Goal: Task Accomplishment & Management: Complete application form

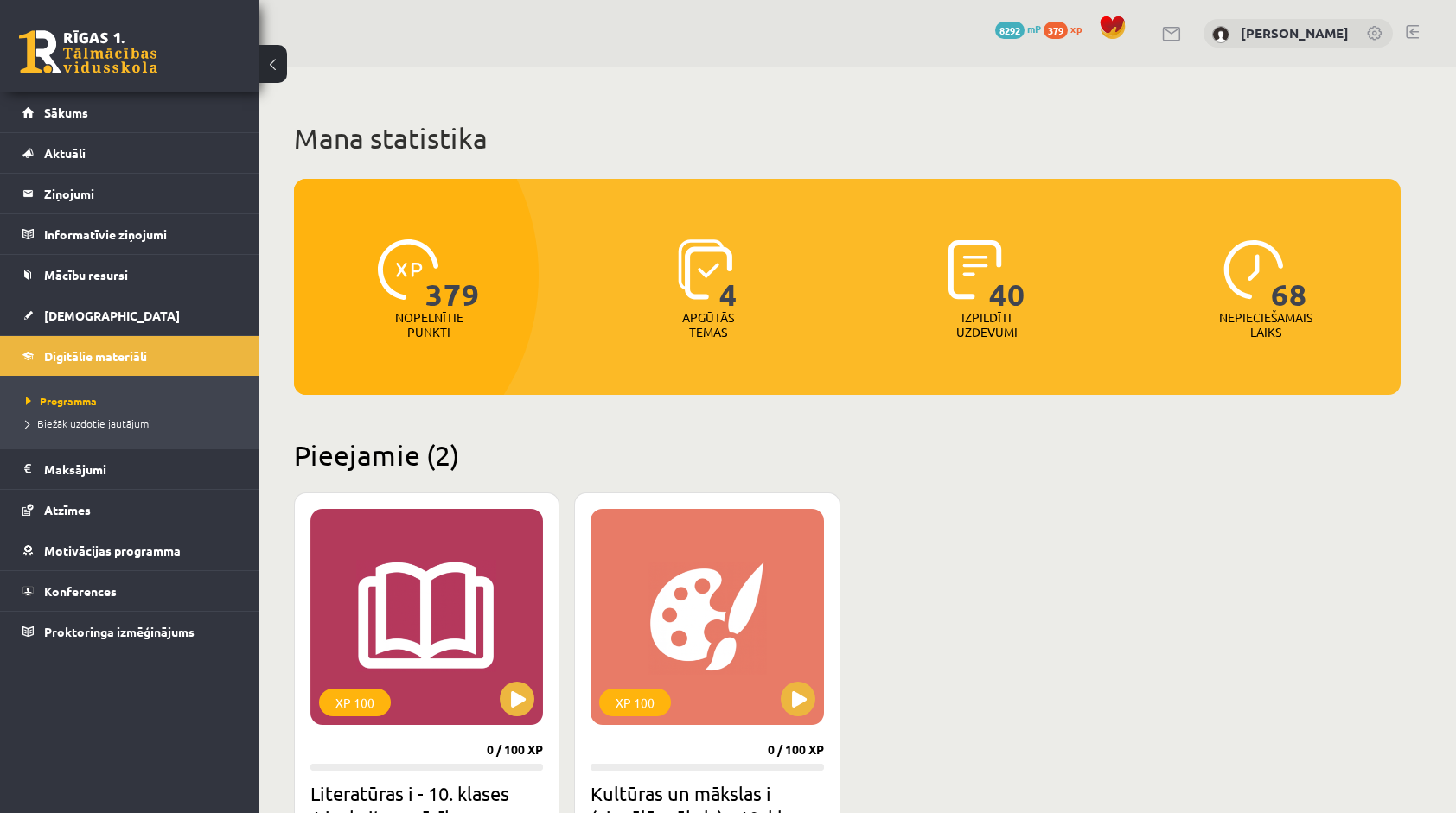
scroll to position [519, 0]
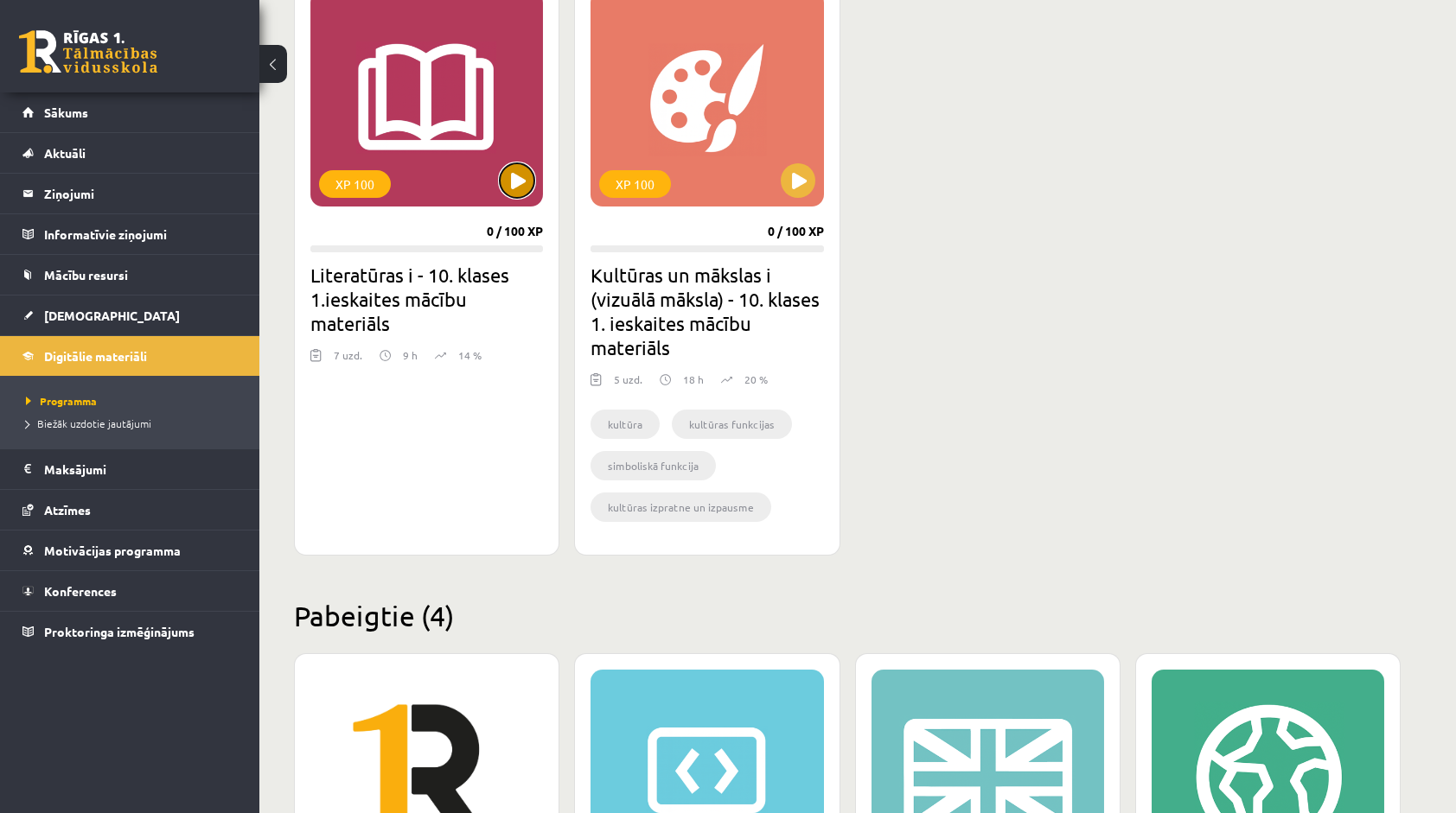
click at [508, 183] on button at bounding box center [517, 180] width 34 height 34
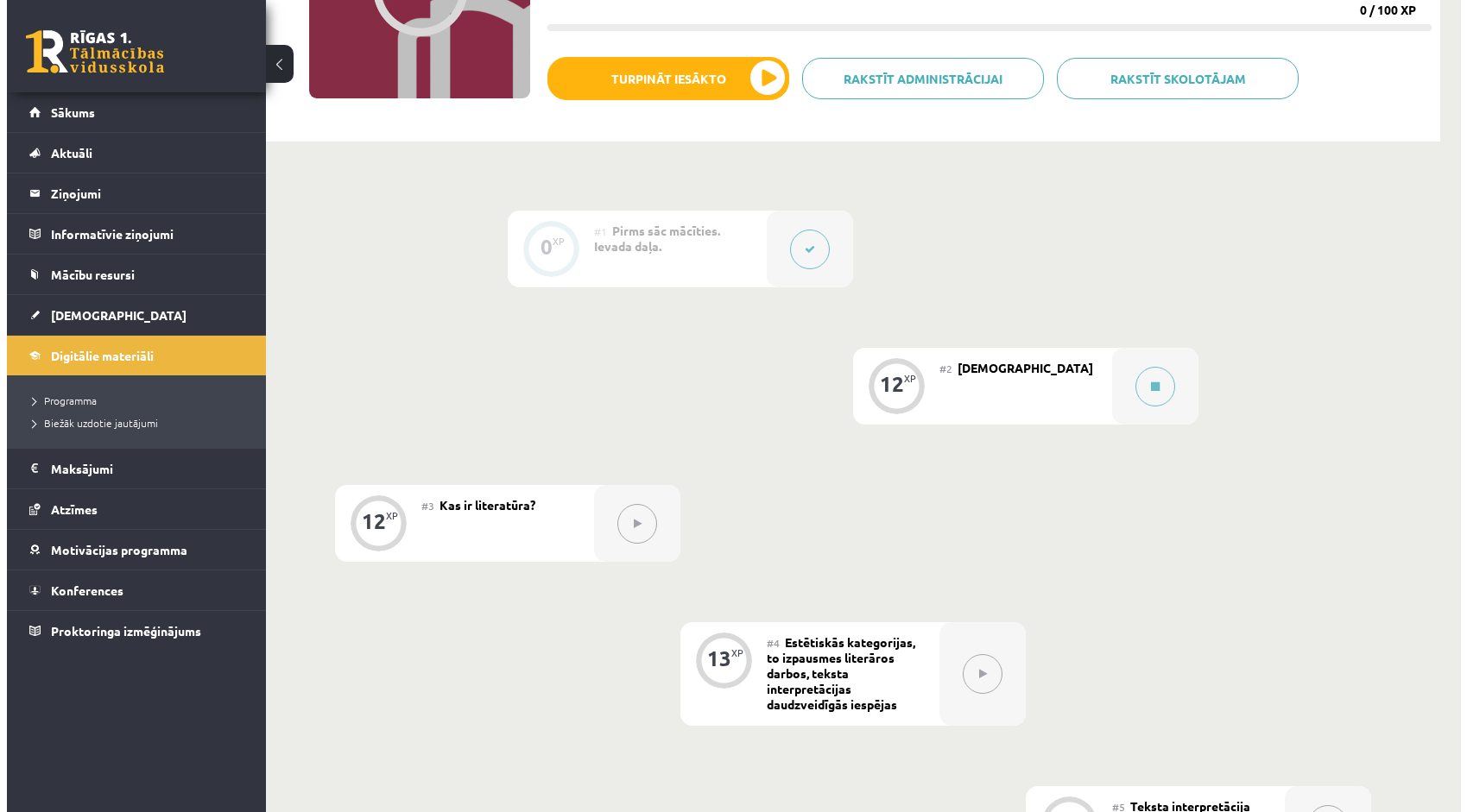
scroll to position [259, 0]
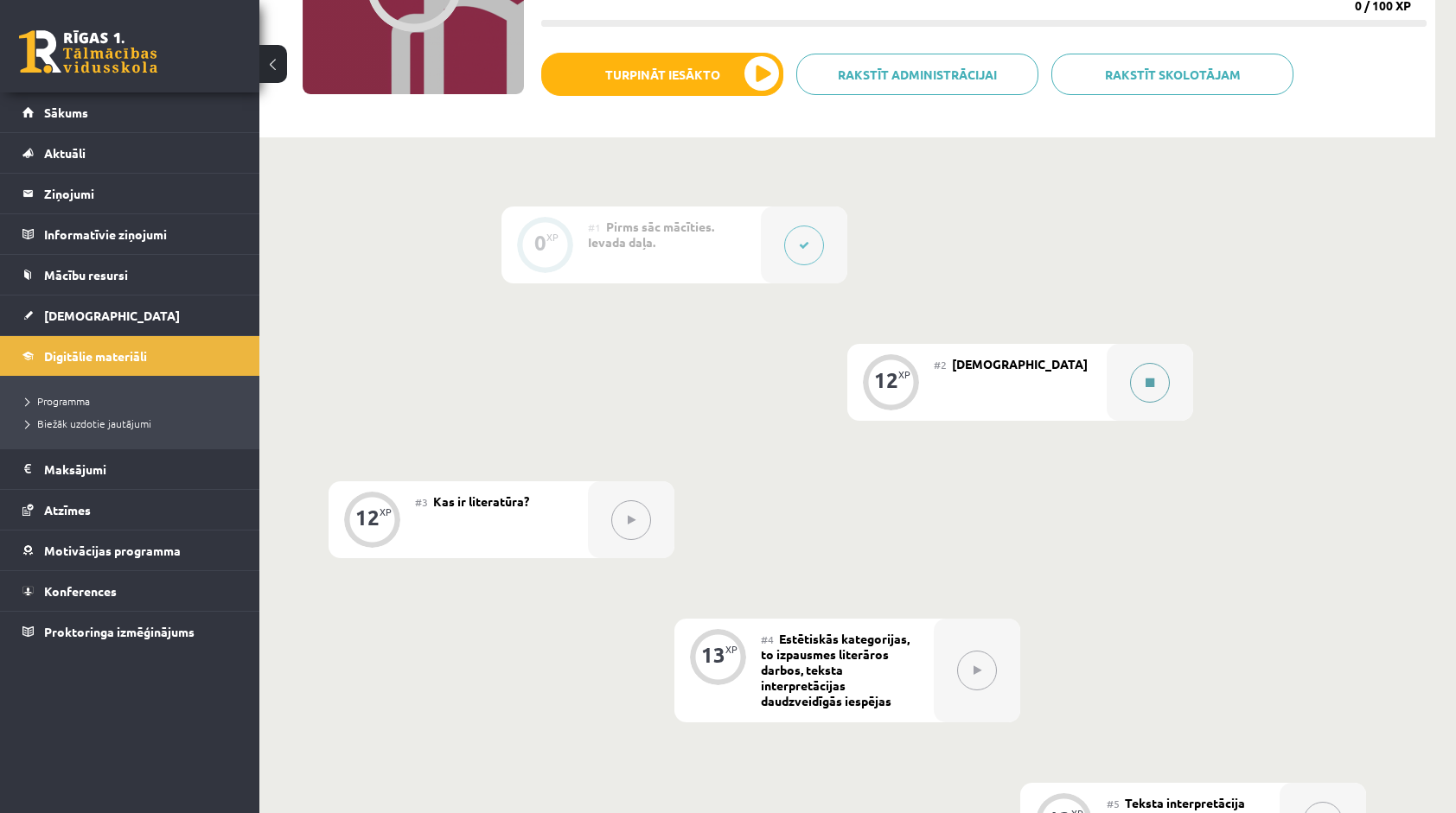
click at [1134, 374] on button at bounding box center [1149, 383] width 40 height 40
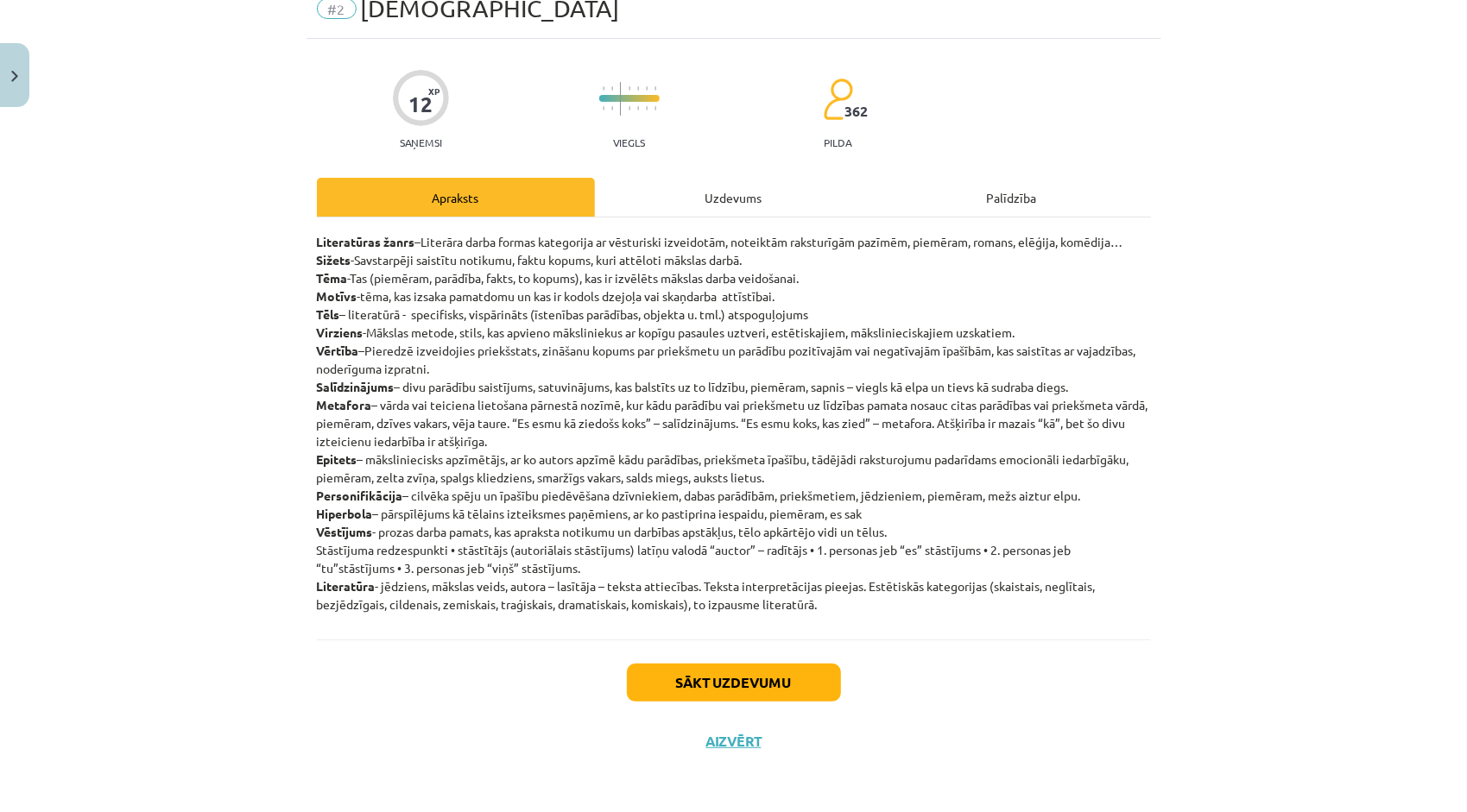
scroll to position [76, 0]
click at [759, 679] on button "Sākt uzdevumu" at bounding box center [734, 683] width 214 height 38
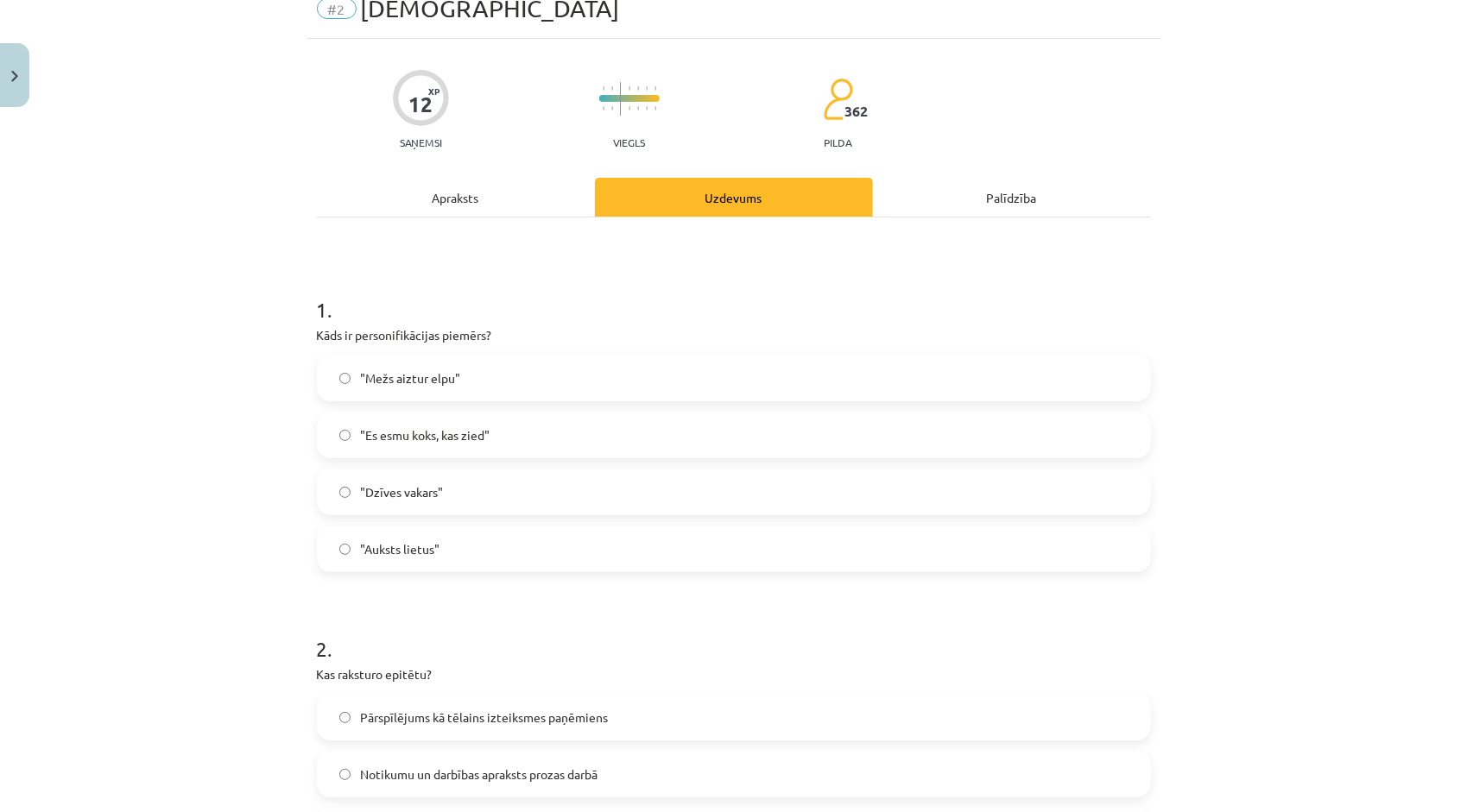
scroll to position [44, 0]
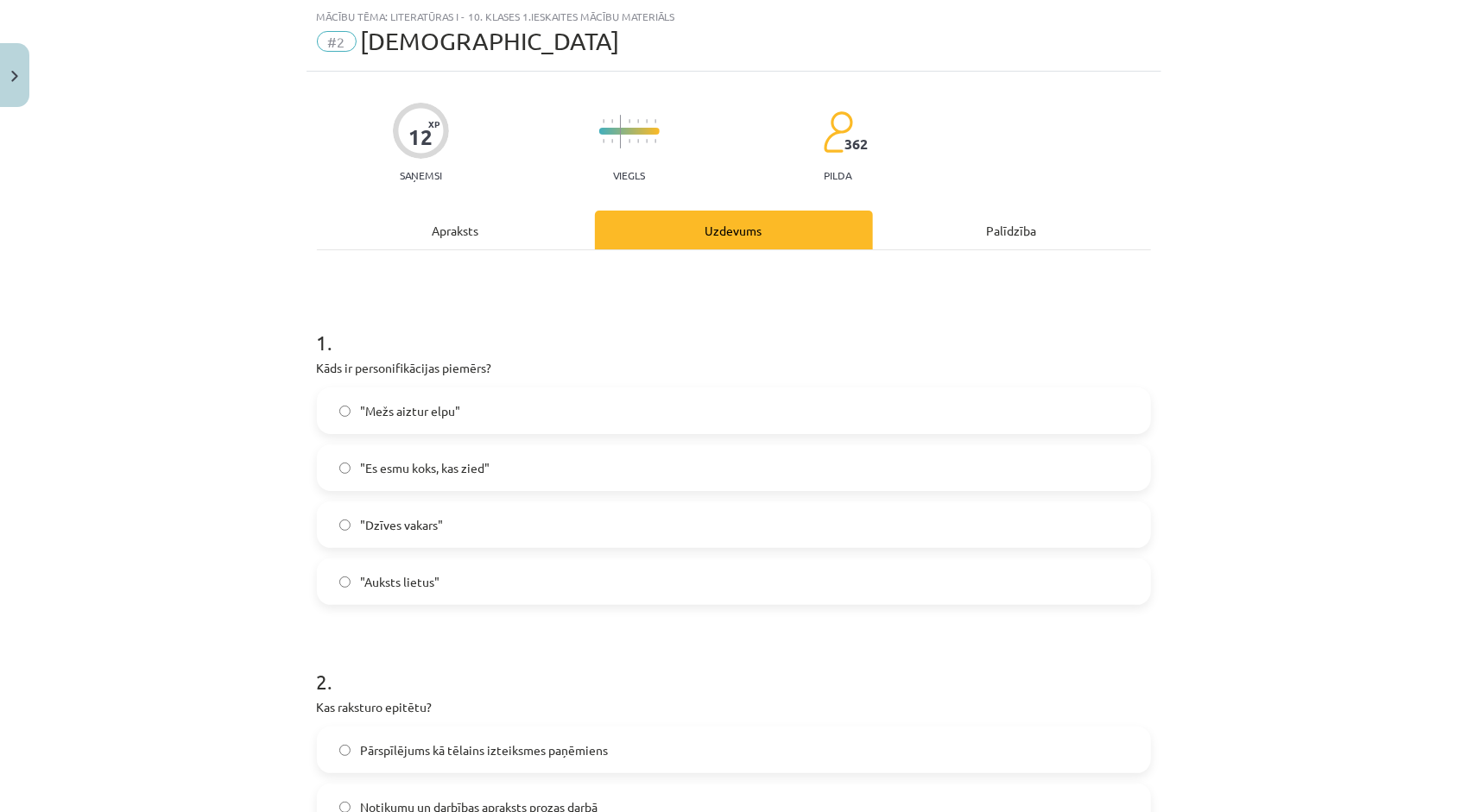
click at [431, 228] on div "Apraksts" at bounding box center [455, 230] width 278 height 39
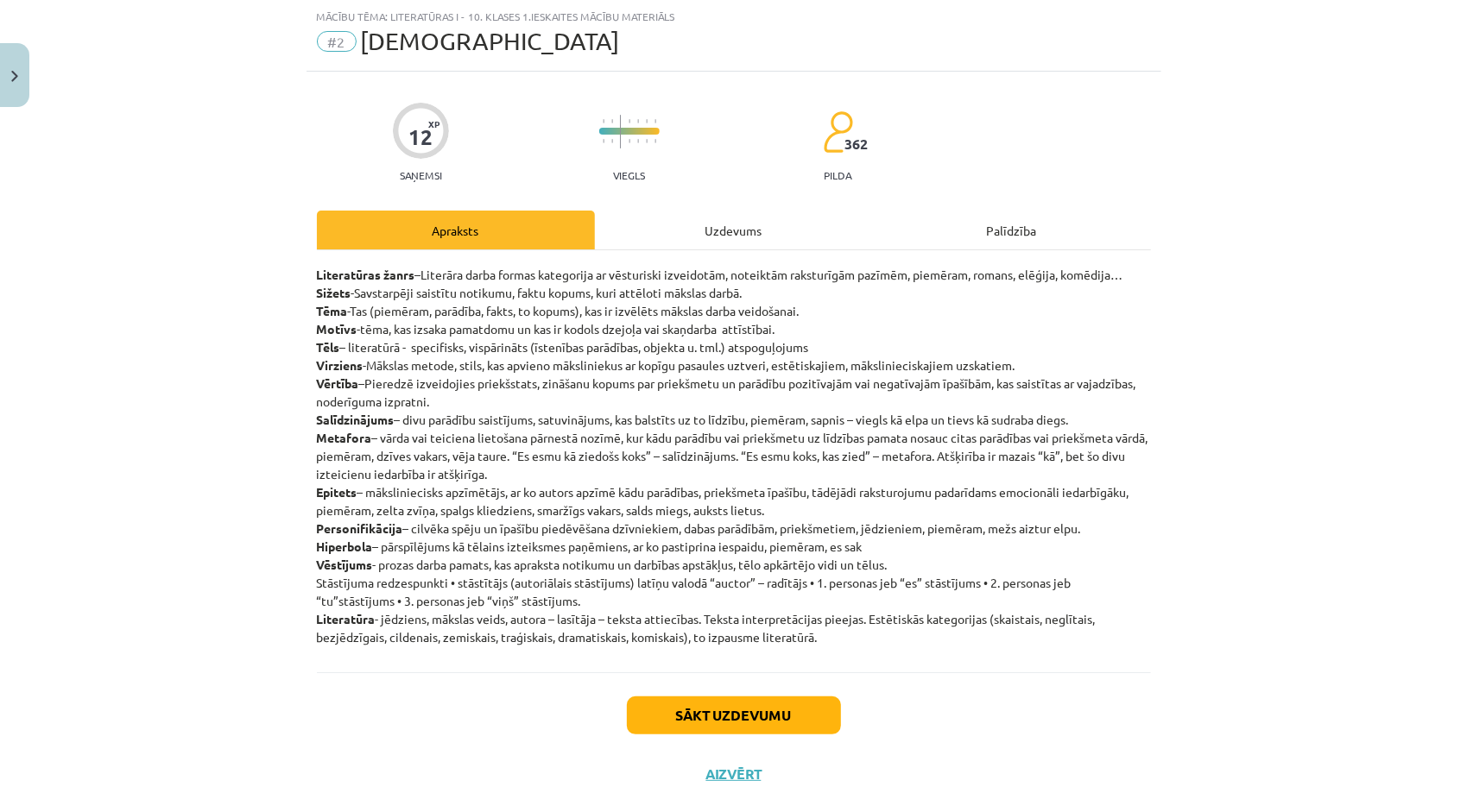
click at [724, 221] on div "Uzdevums" at bounding box center [734, 230] width 278 height 39
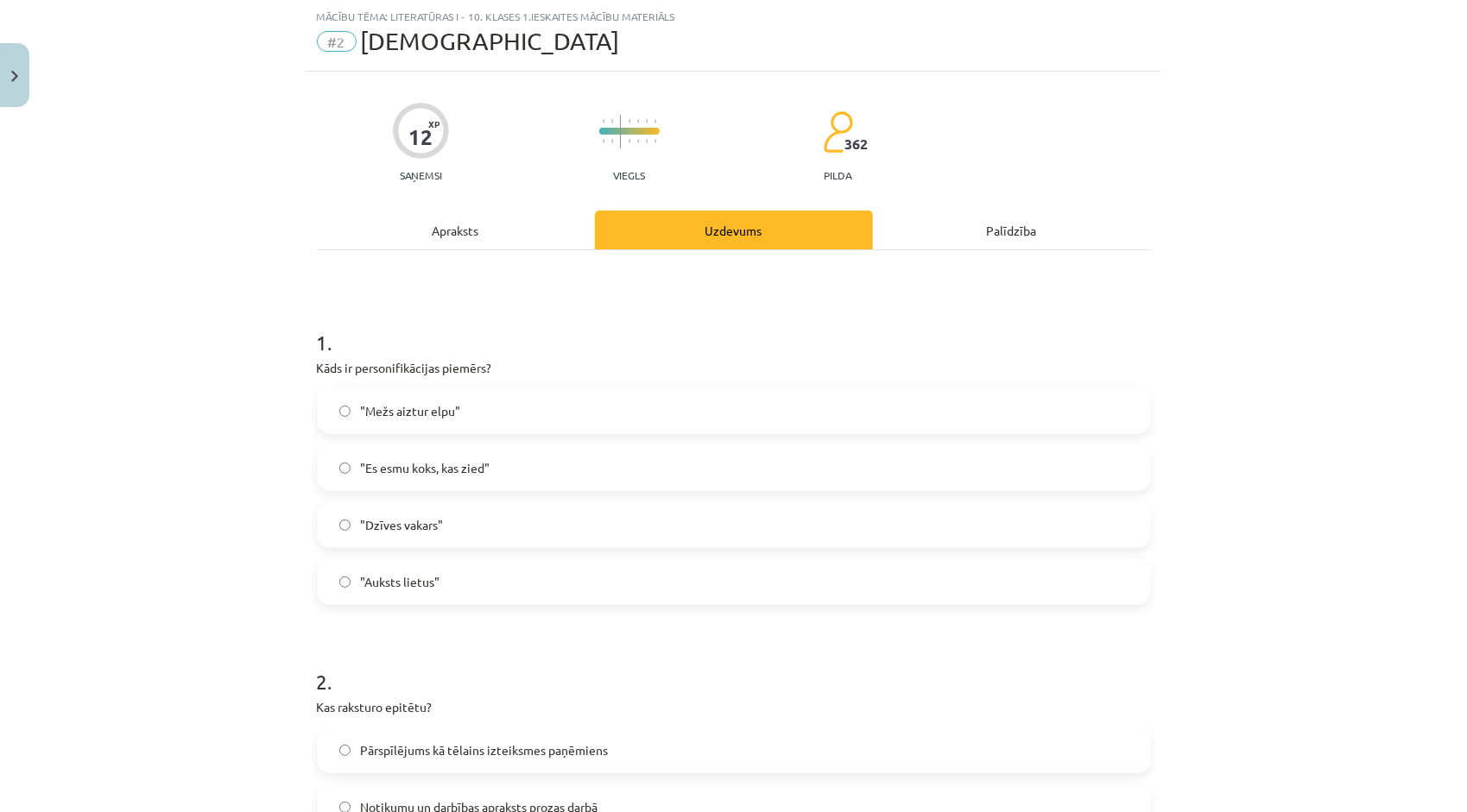
click at [548, 410] on label ""Mežs aiztur elpu"" at bounding box center [734, 411] width 831 height 44
click at [436, 235] on div "Apraksts" at bounding box center [455, 230] width 278 height 39
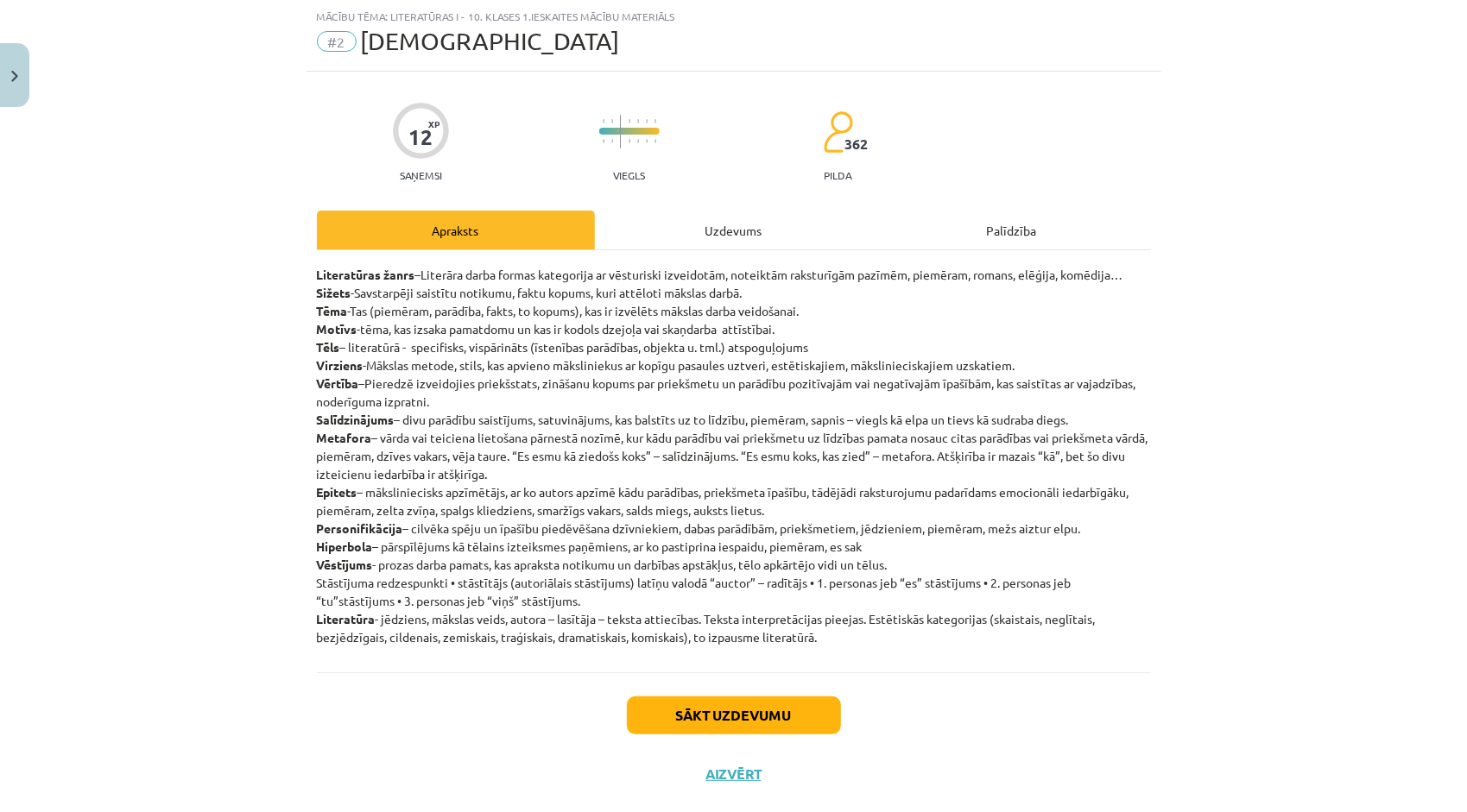
click at [752, 222] on div "Uzdevums" at bounding box center [734, 230] width 278 height 39
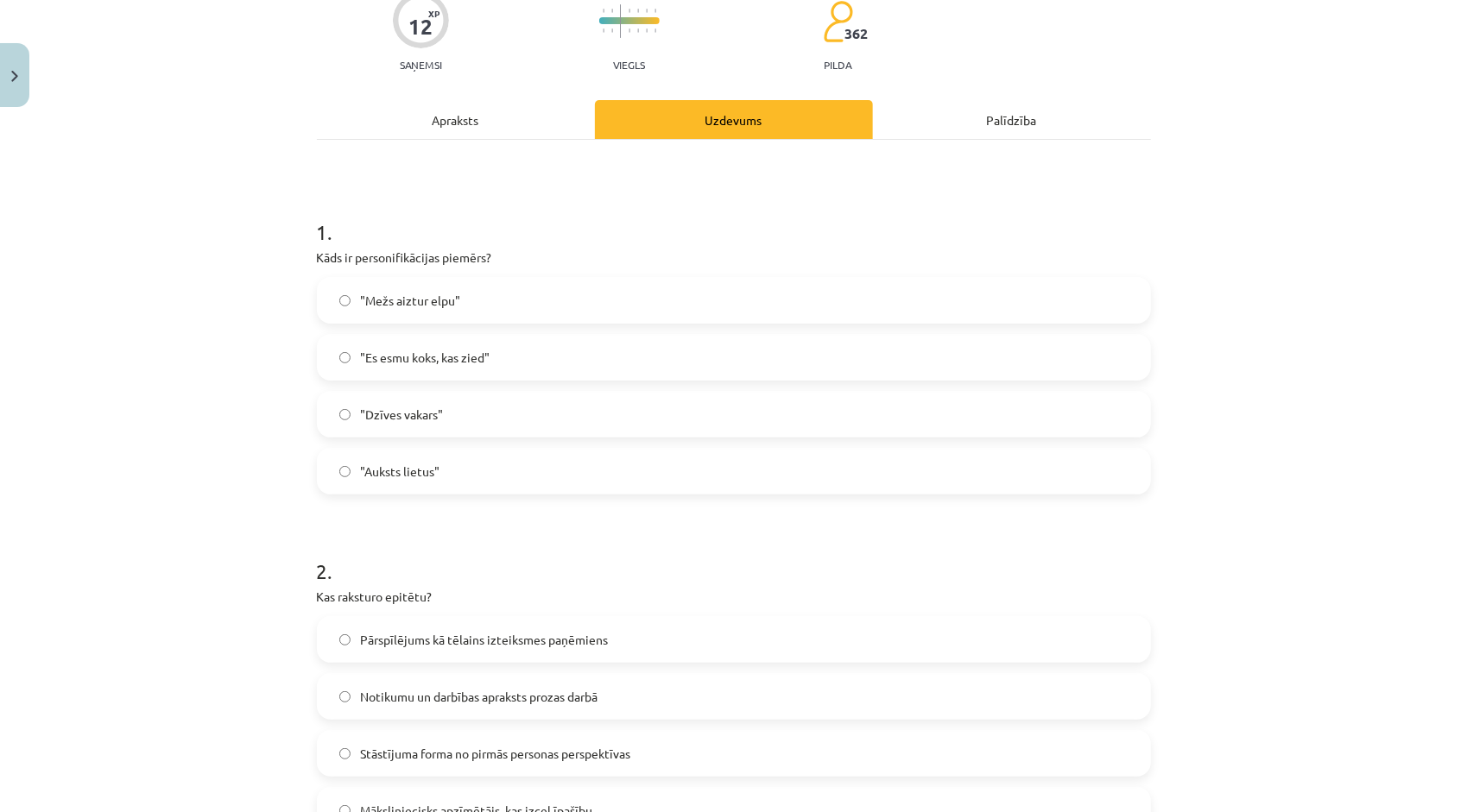
scroll to position [216, 0]
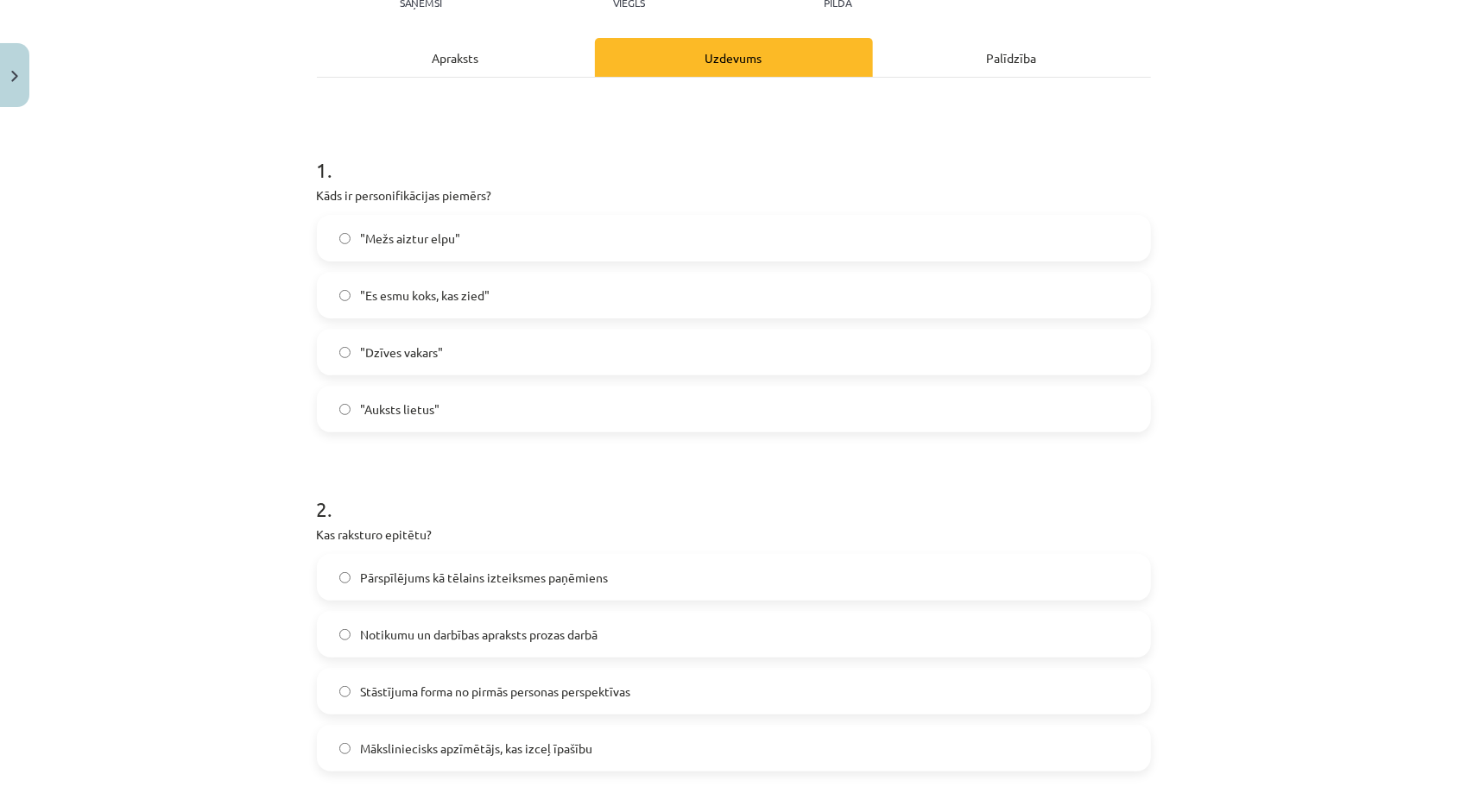
click at [491, 581] on span "Pārspīlējums kā tēlains izteiksmes paņēmiens" at bounding box center [484, 578] width 248 height 18
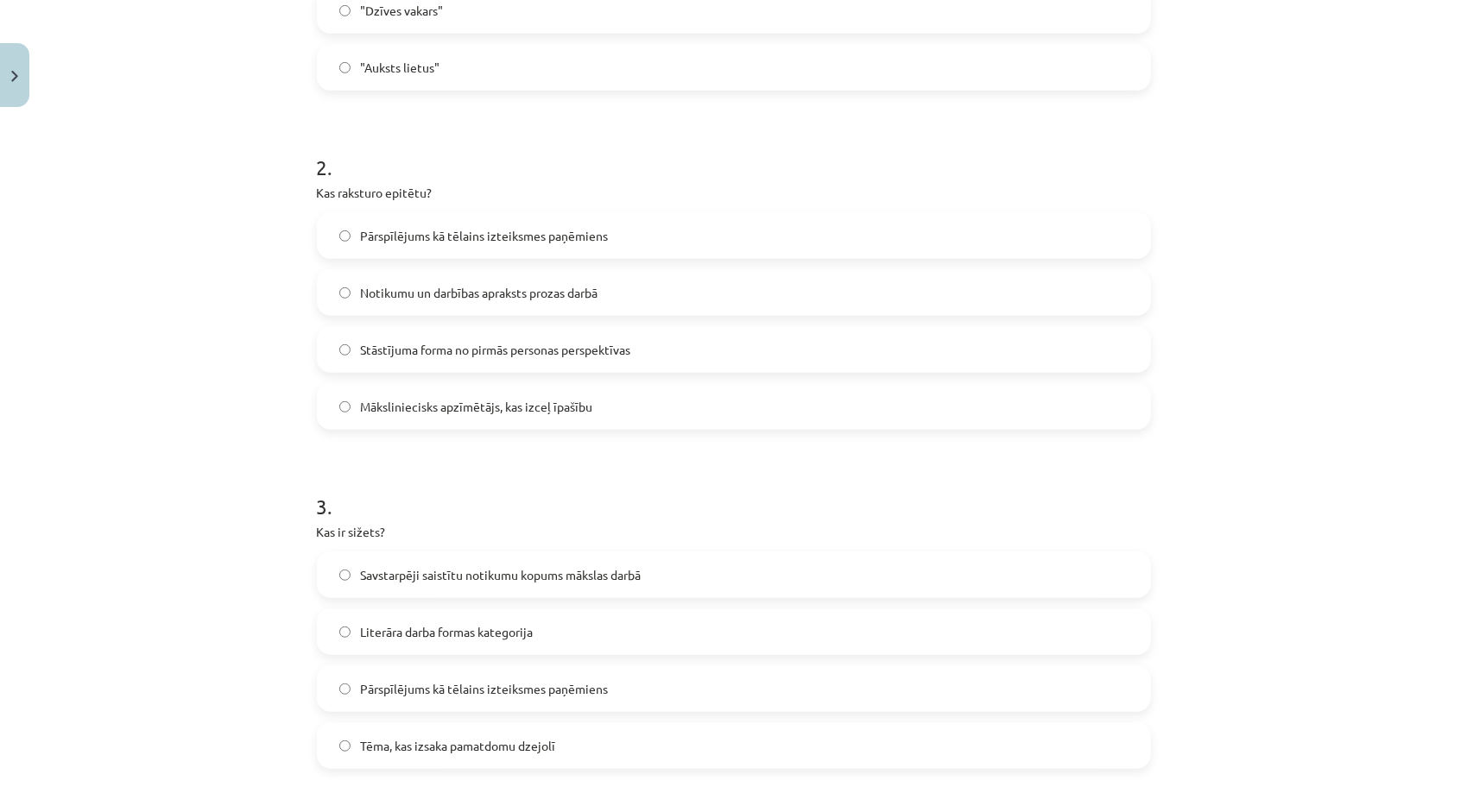
scroll to position [562, 0]
click at [421, 578] on span "Savstarpēji saistītu notikumu kopums mākslas darbā" at bounding box center [501, 571] width 281 height 18
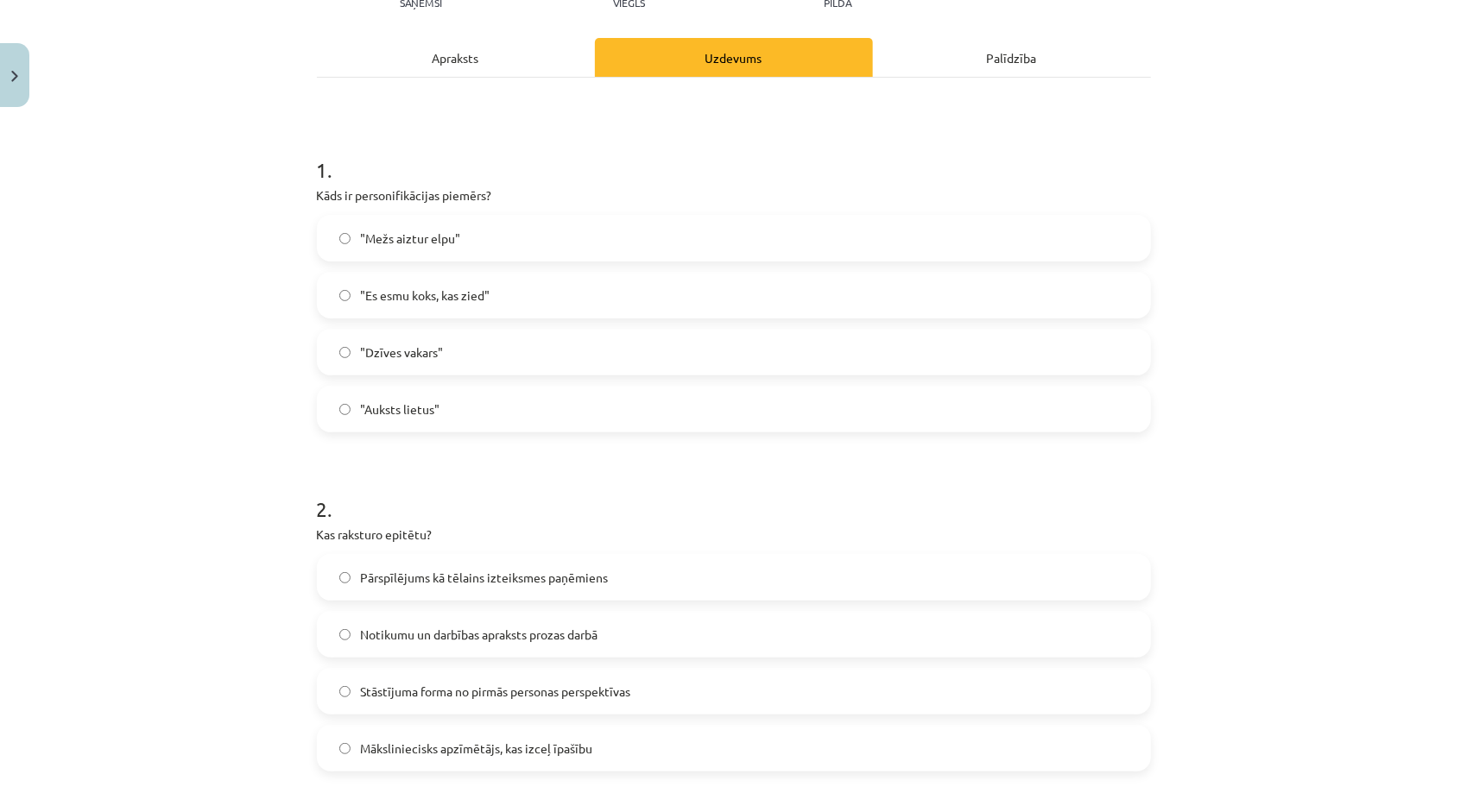
scroll to position [0, 0]
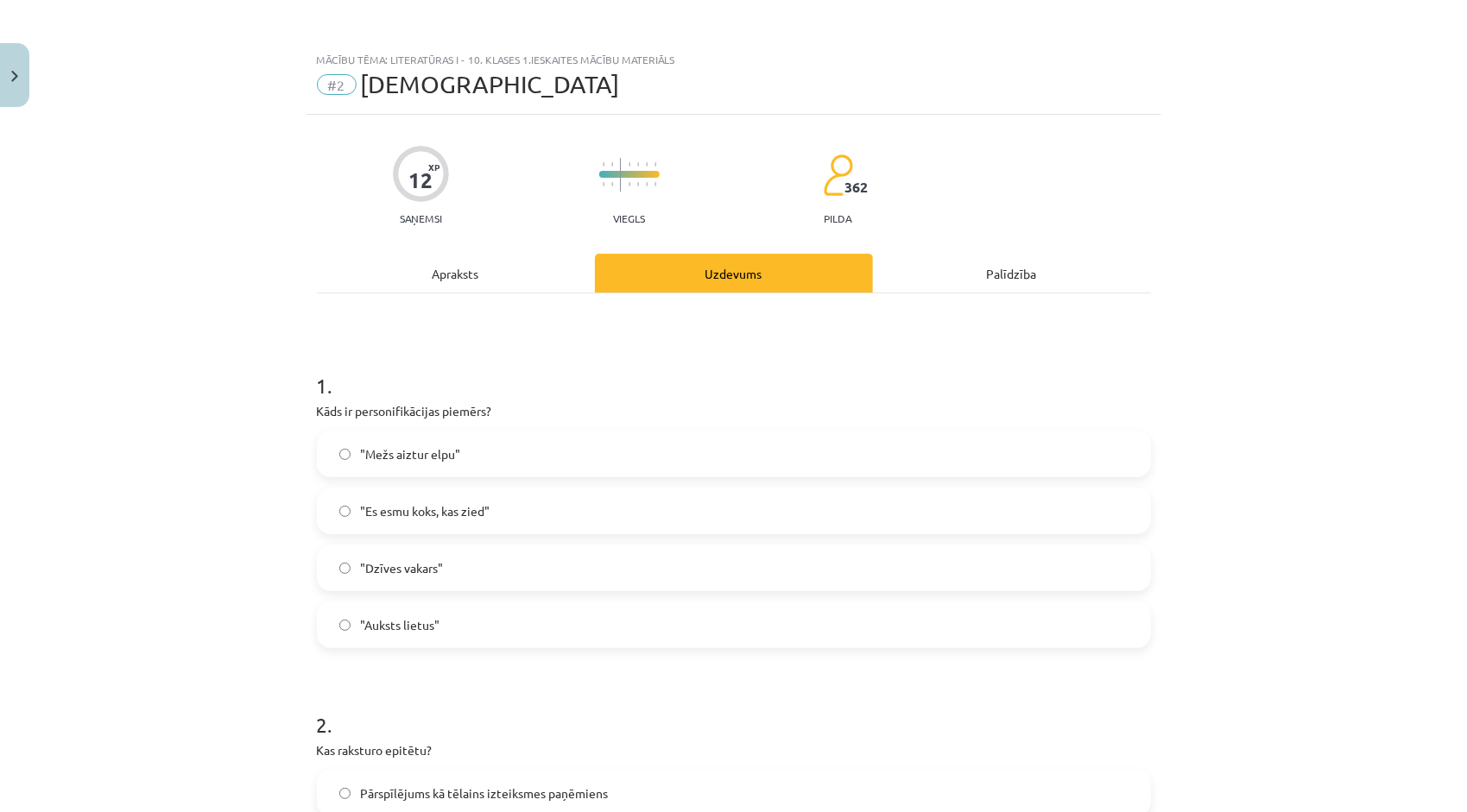
click at [450, 265] on div "Apraksts" at bounding box center [455, 273] width 278 height 39
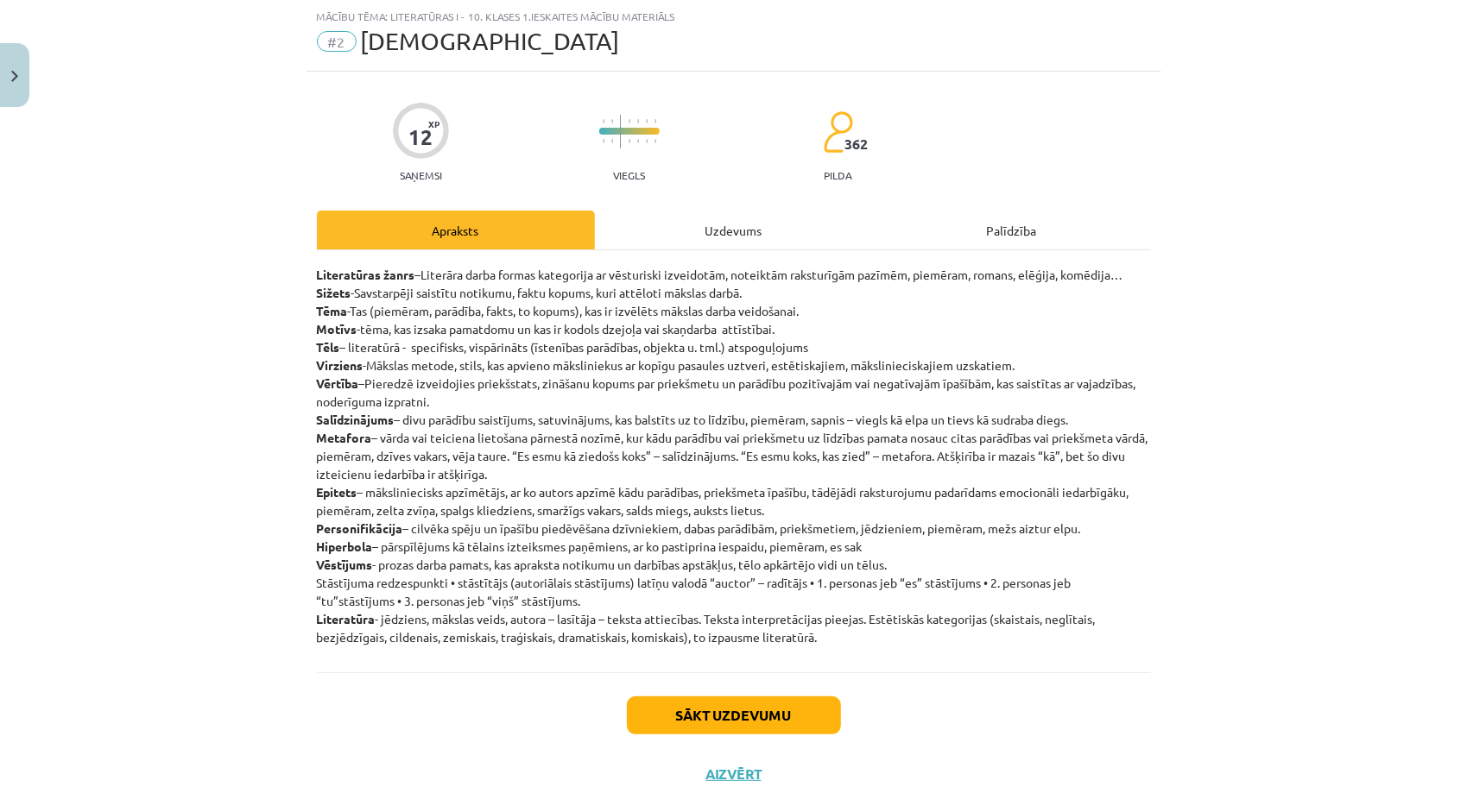
click at [708, 245] on div "Uzdevums" at bounding box center [734, 230] width 278 height 39
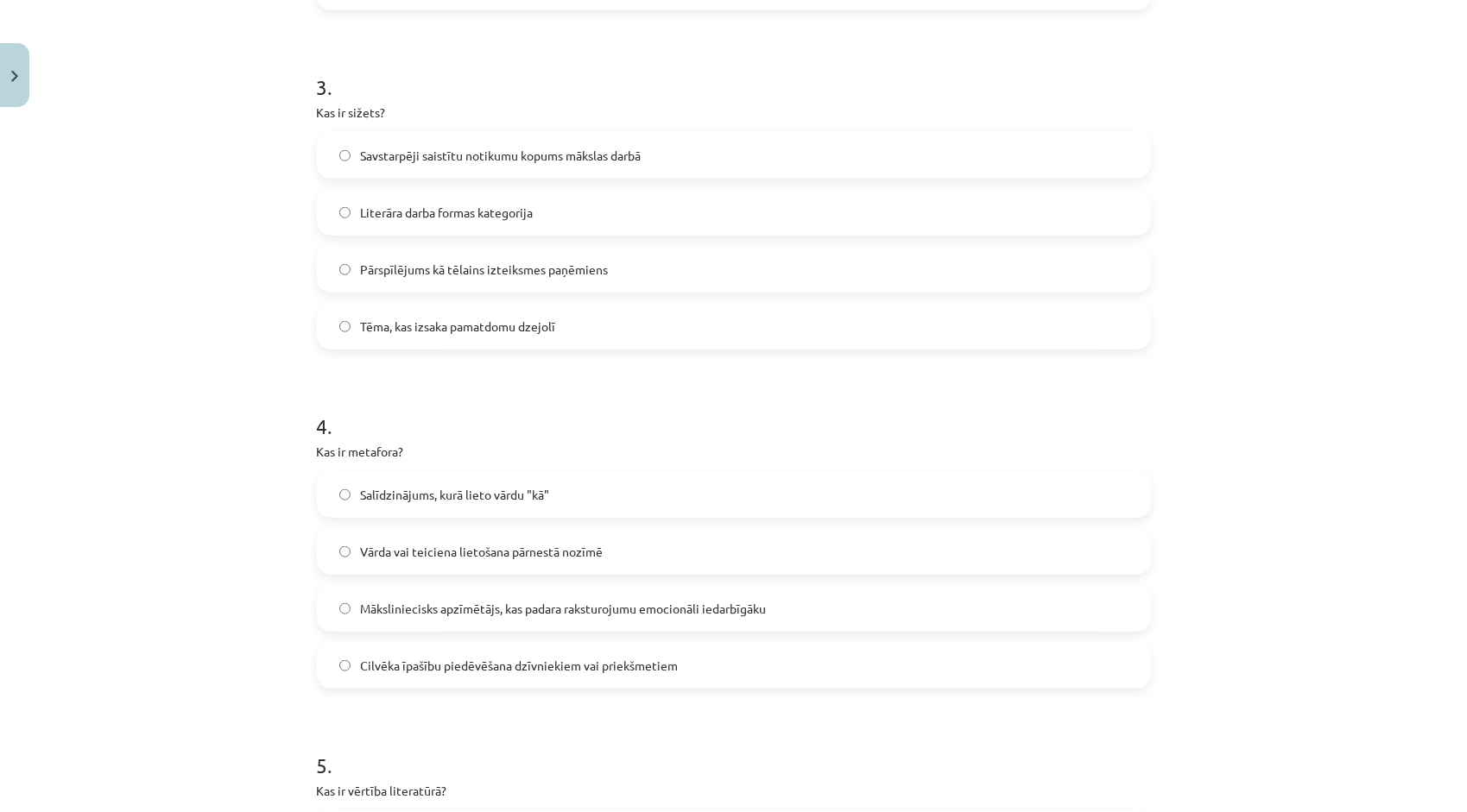
scroll to position [993, 0]
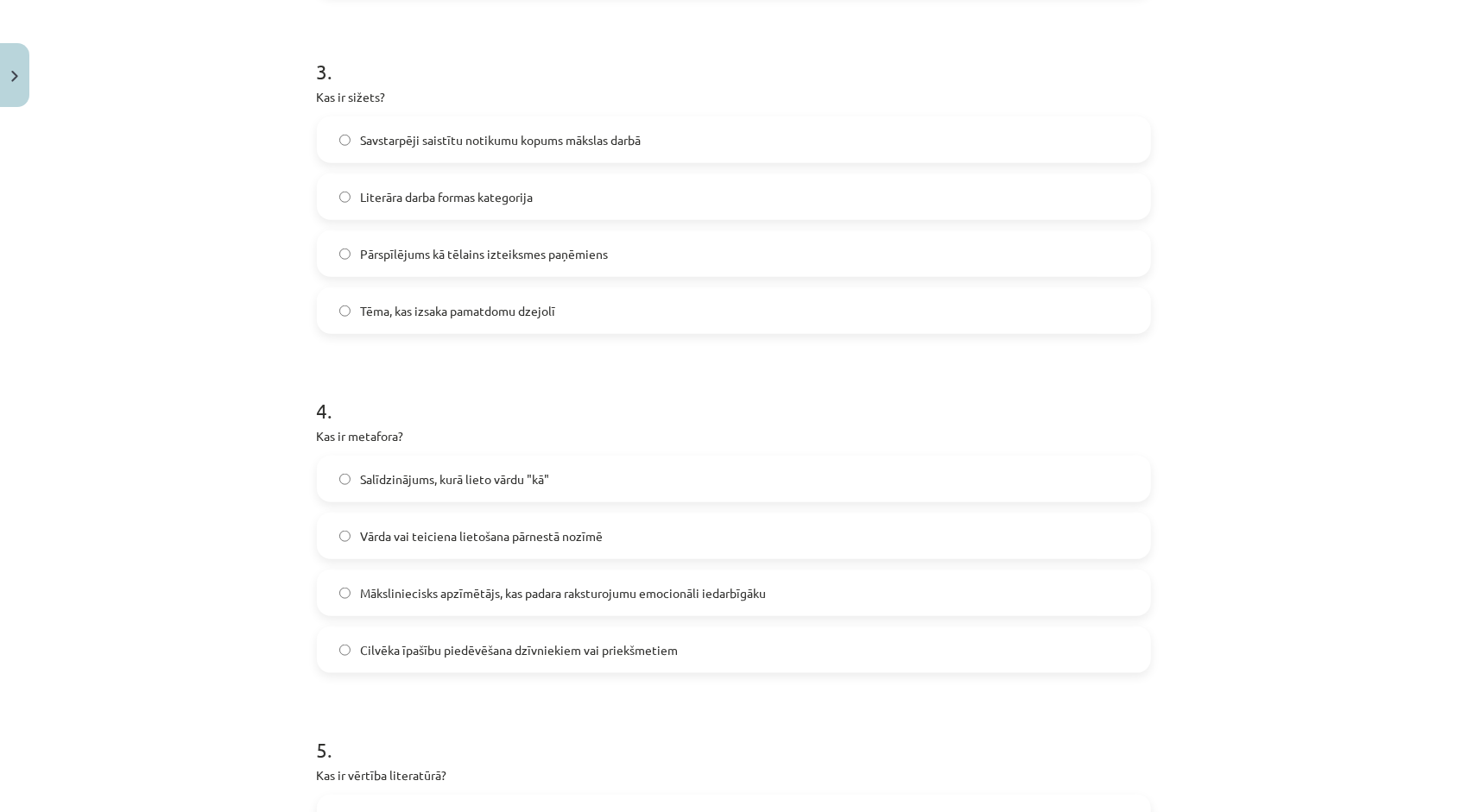
click at [611, 475] on label "Salīdzinājums, kurā lieto vārdu "kā"" at bounding box center [734, 479] width 831 height 44
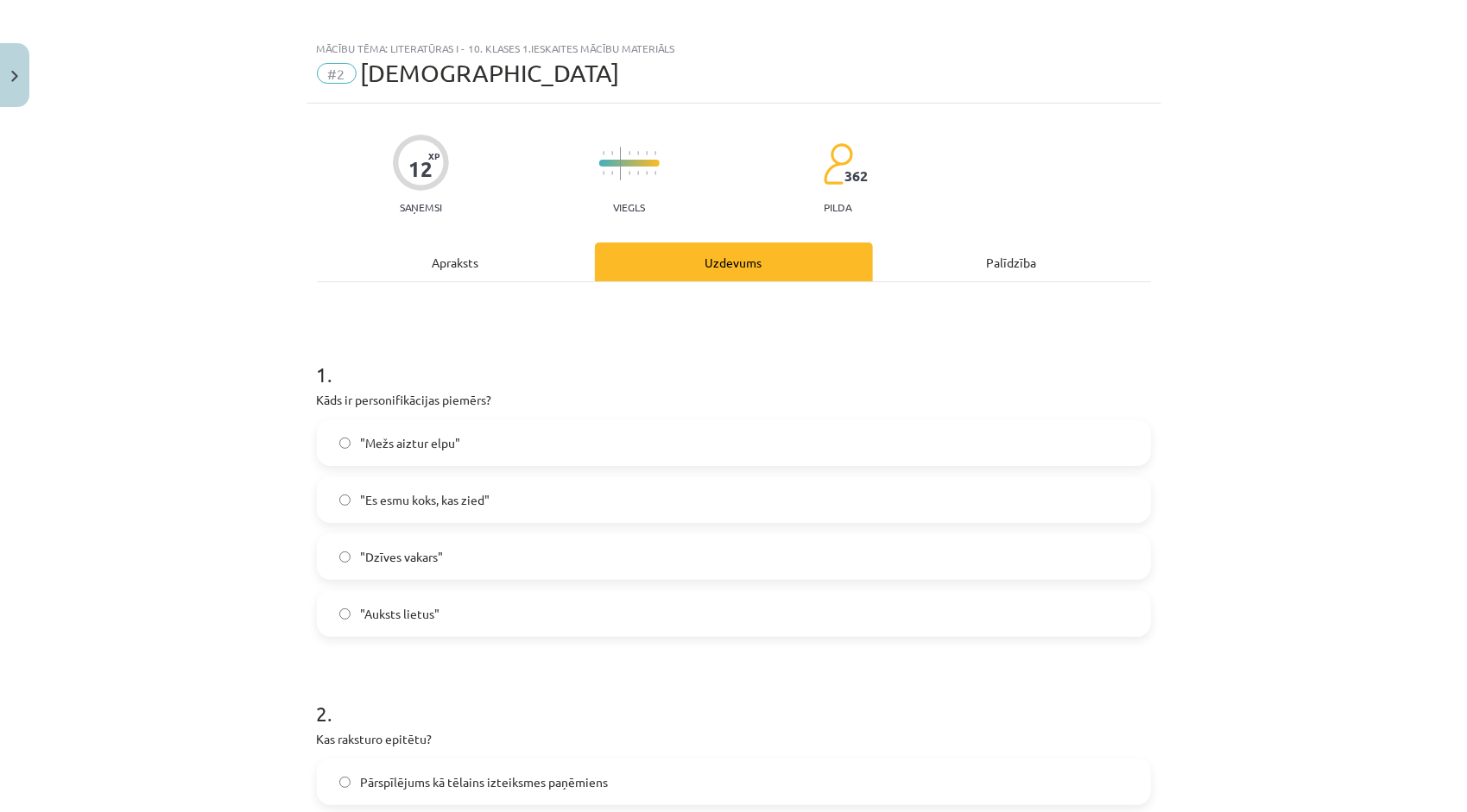
scroll to position [0, 0]
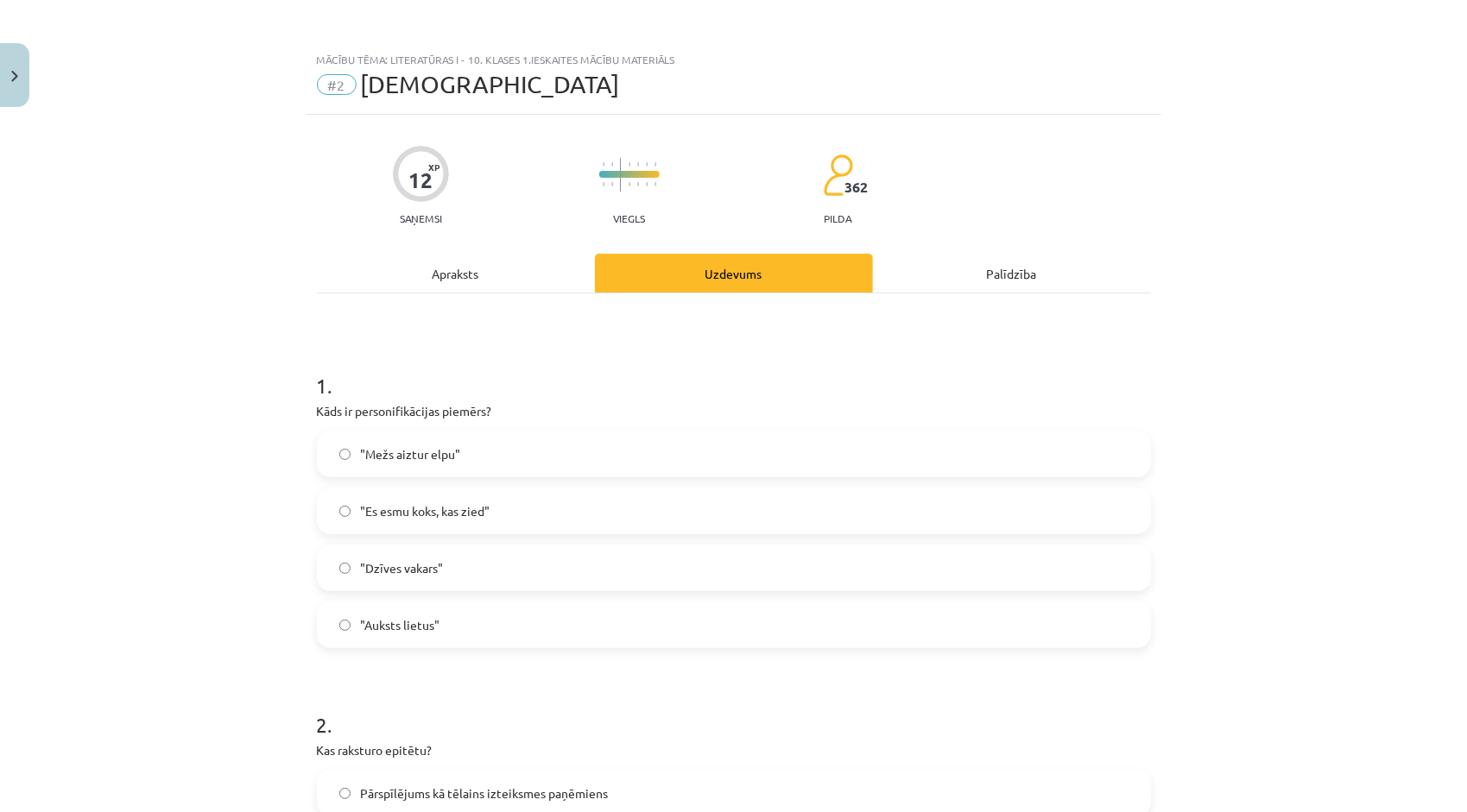
click at [431, 274] on div "Apraksts" at bounding box center [455, 273] width 278 height 39
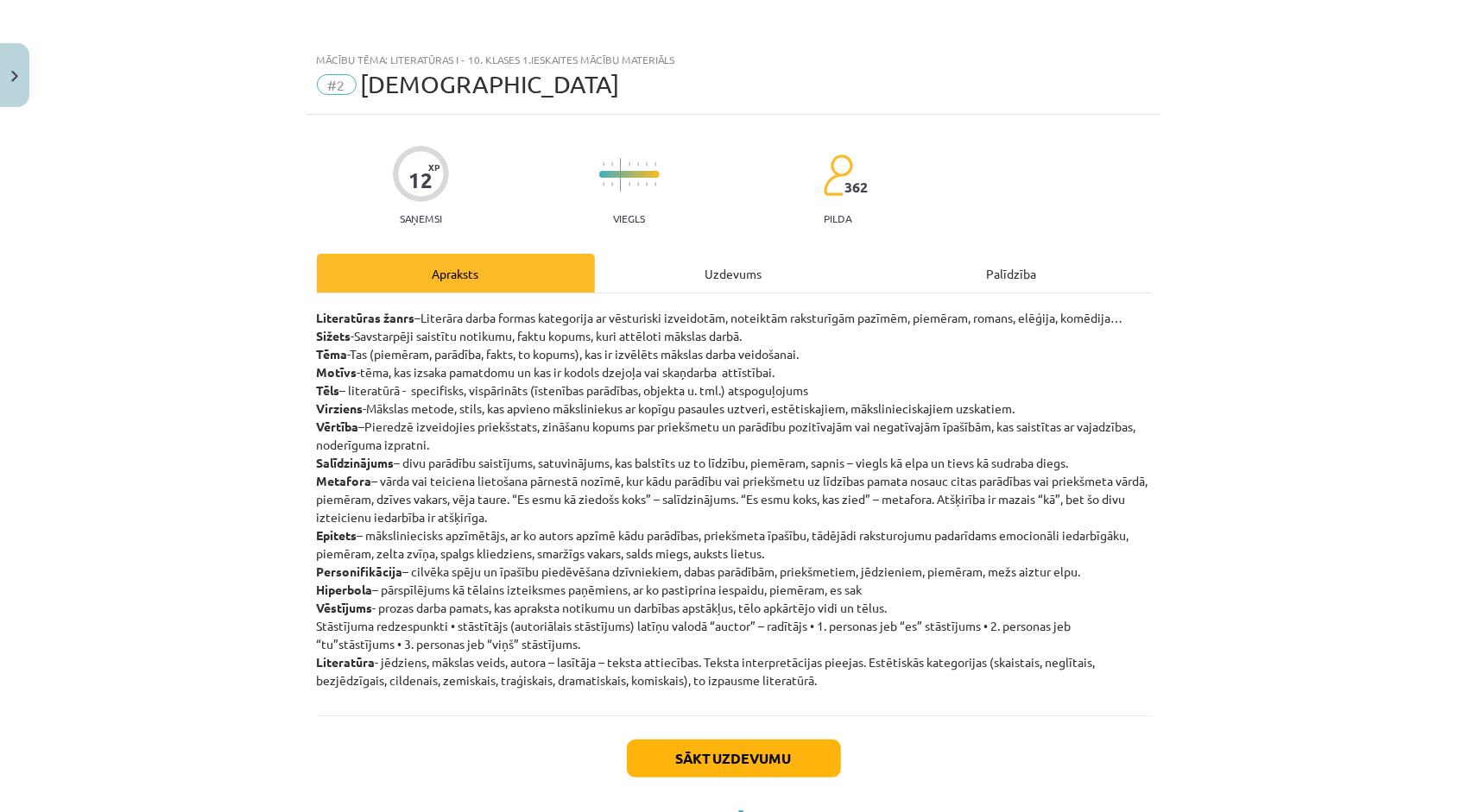
scroll to position [44, 0]
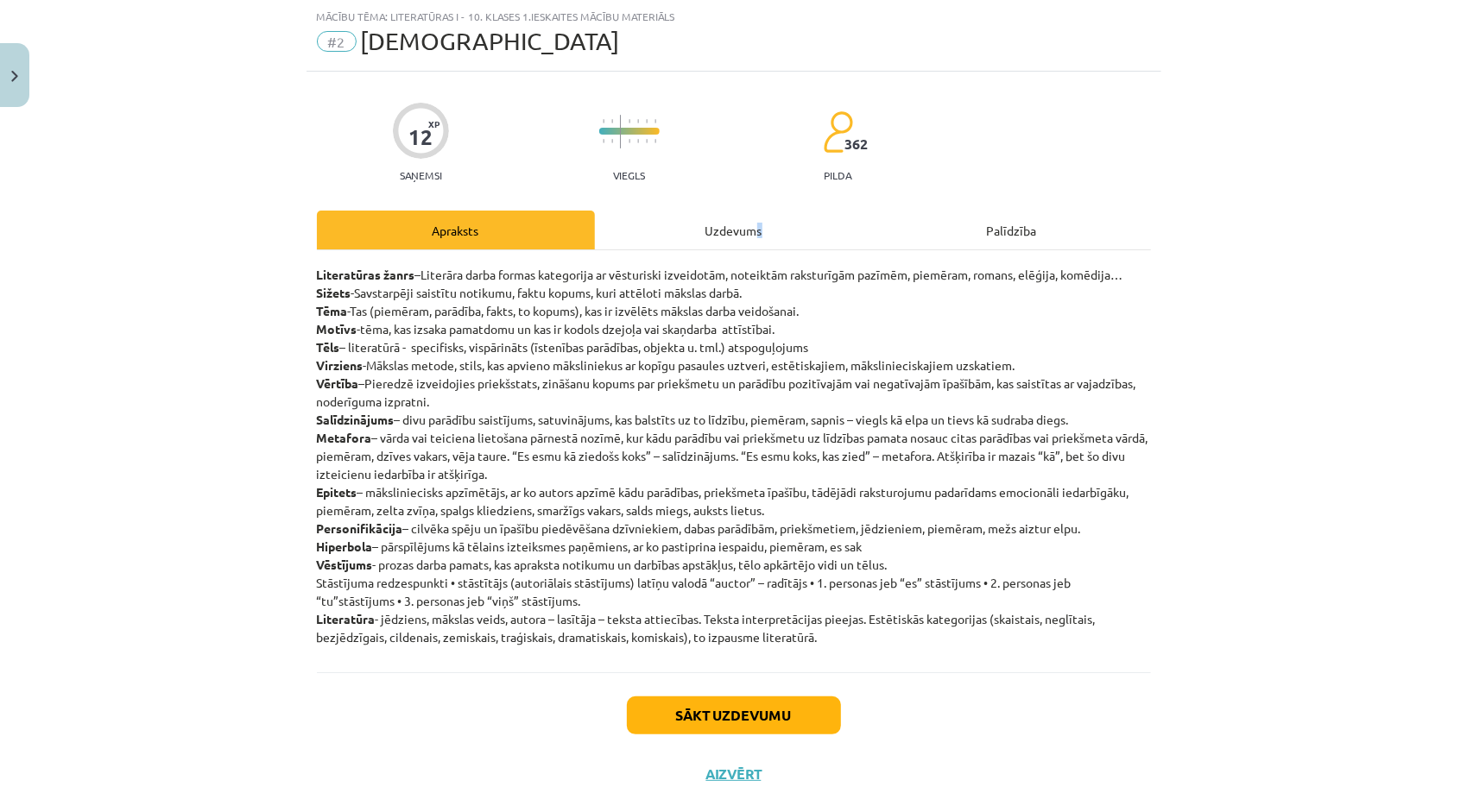
click at [758, 231] on div "Uzdevums" at bounding box center [734, 230] width 278 height 39
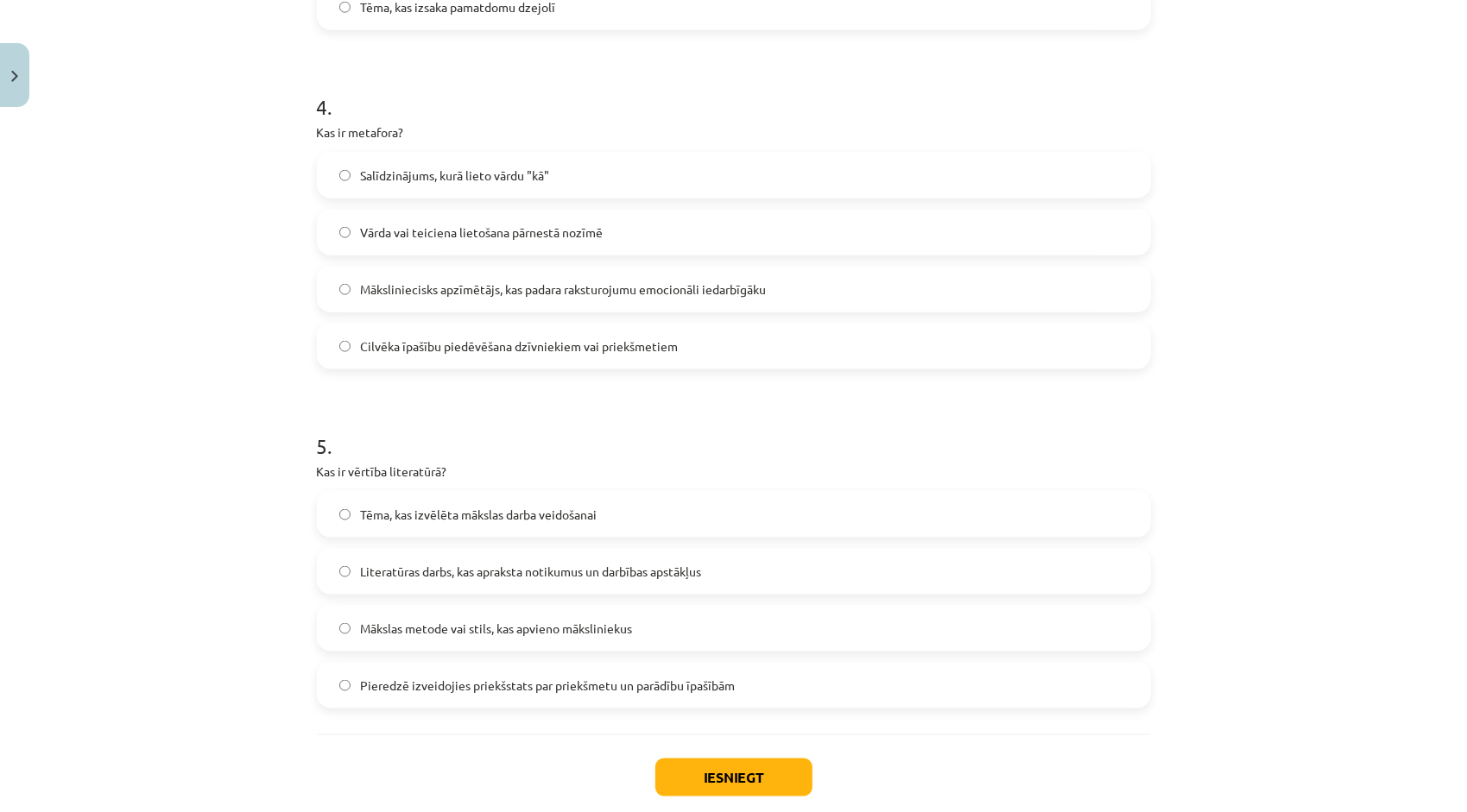
scroll to position [1338, 0]
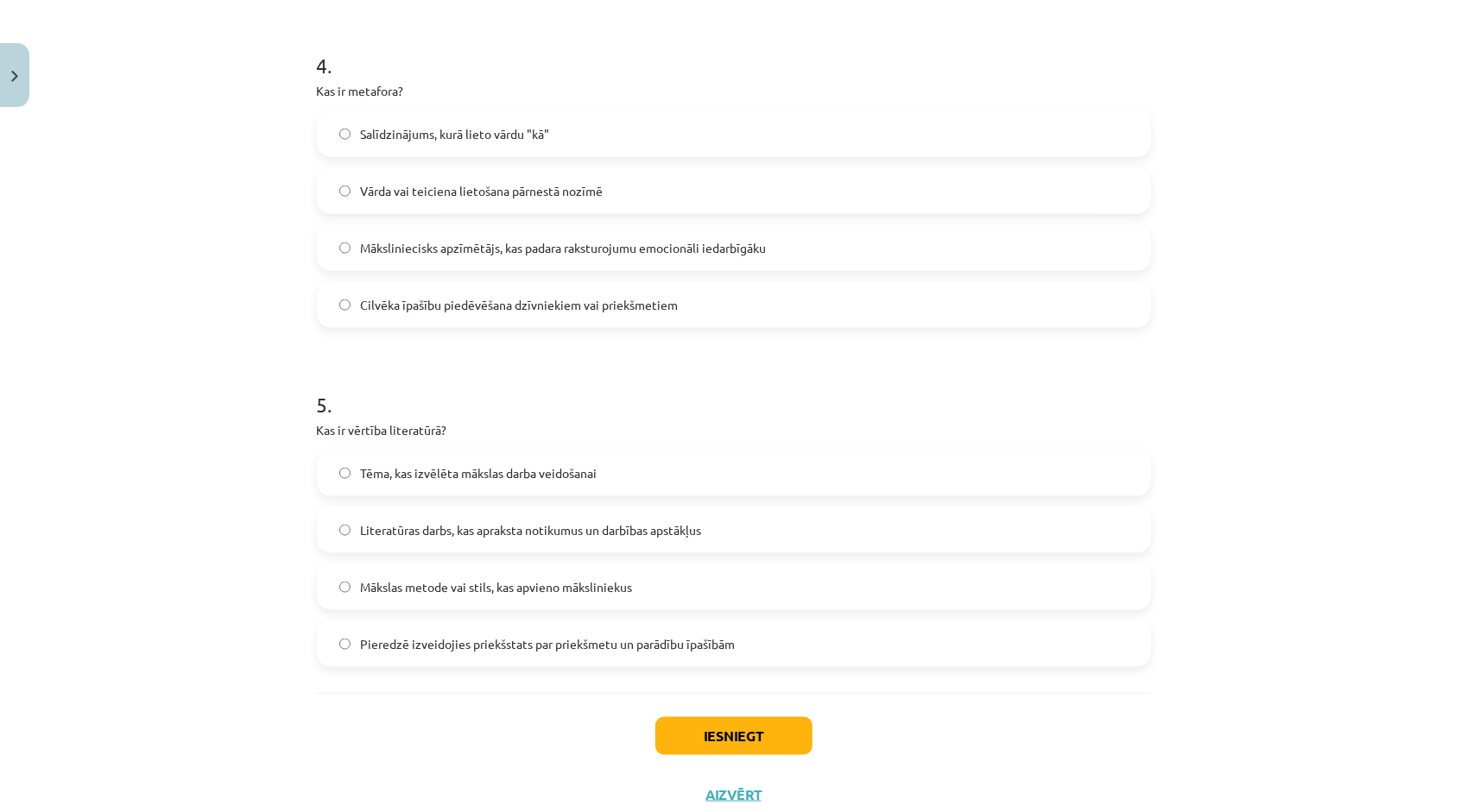
click at [655, 476] on label "Tēma, kas izvēlēta mākslas darba veidošanai" at bounding box center [734, 473] width 831 height 44
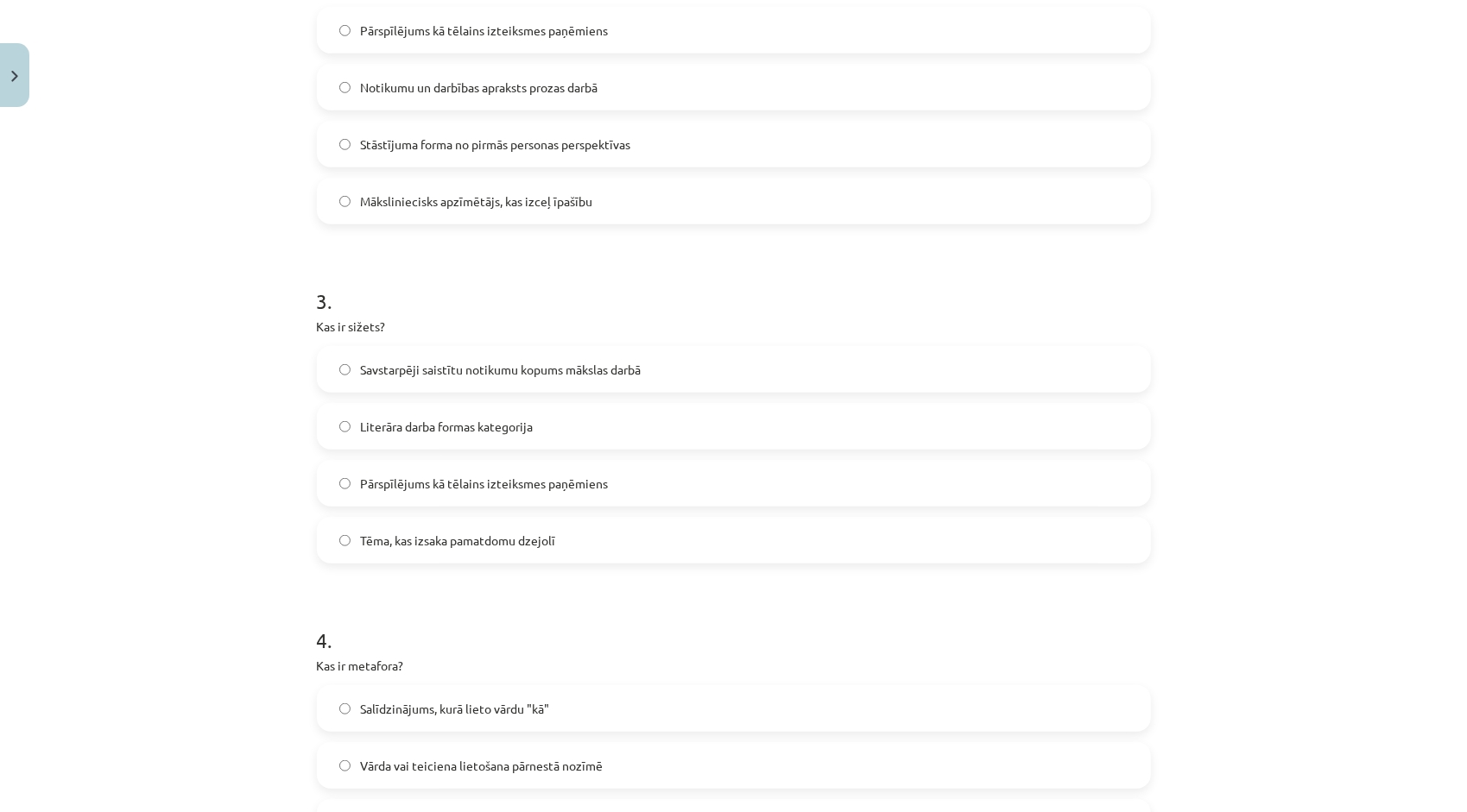
scroll to position [1392, 0]
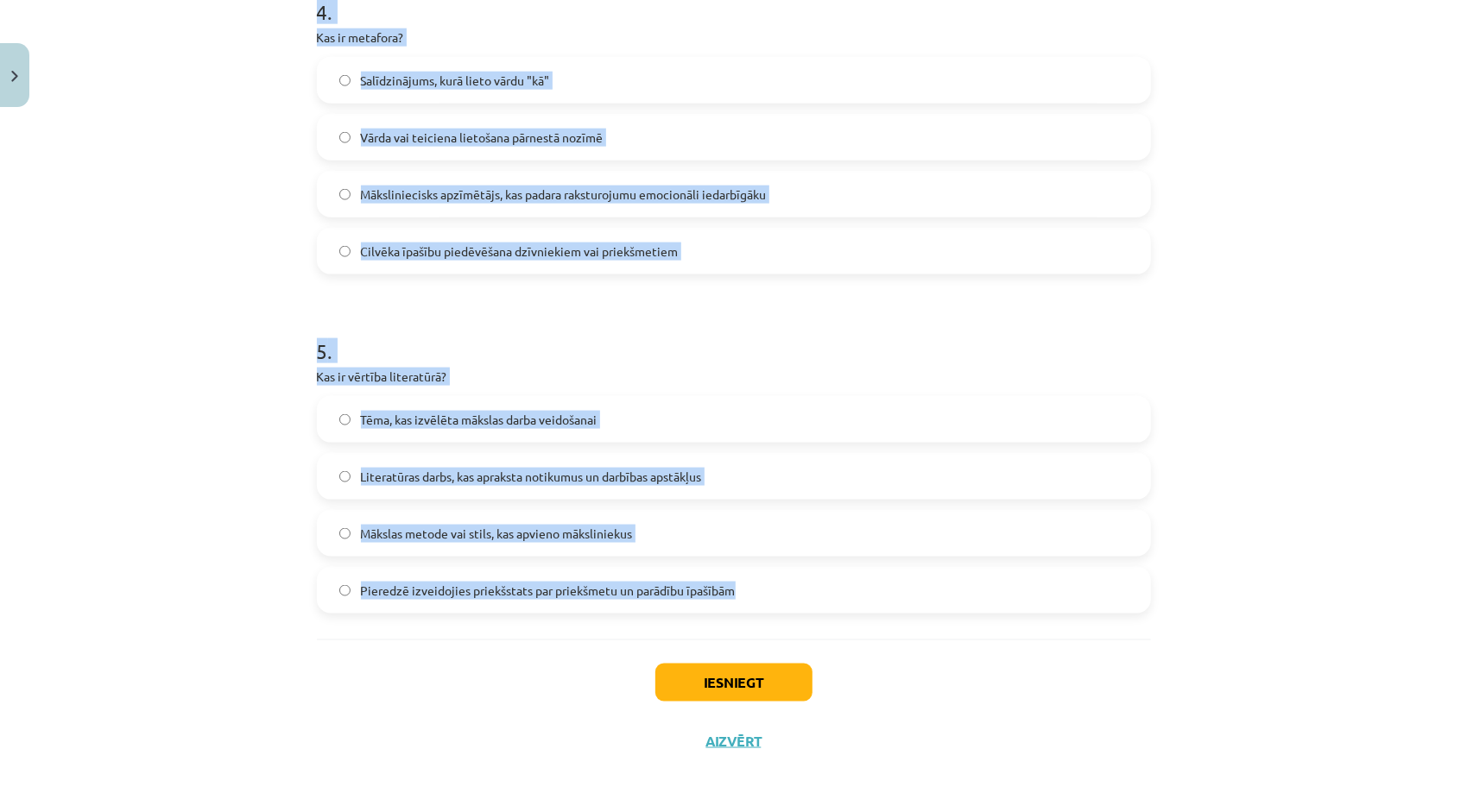
drag, startPoint x: 310, startPoint y: 175, endPoint x: 746, endPoint y: 600, distance: 608.9
copy form "1 . Kāds ir personifikācijas piemērs? "Mežs aiztur elpu" "Es esmu koks, kas zie…"
click at [1196, 539] on div "Mācību tēma: Literatūras i - 10. klases 1.ieskaites mācību materiāls #2 Jēdzien…" at bounding box center [734, 406] width 1467 height 812
click at [203, 194] on div "Mācību tēma: Literatūras i - 10. klases 1.ieskaites mācību materiāls #2 Jēdzien…" at bounding box center [734, 406] width 1467 height 812
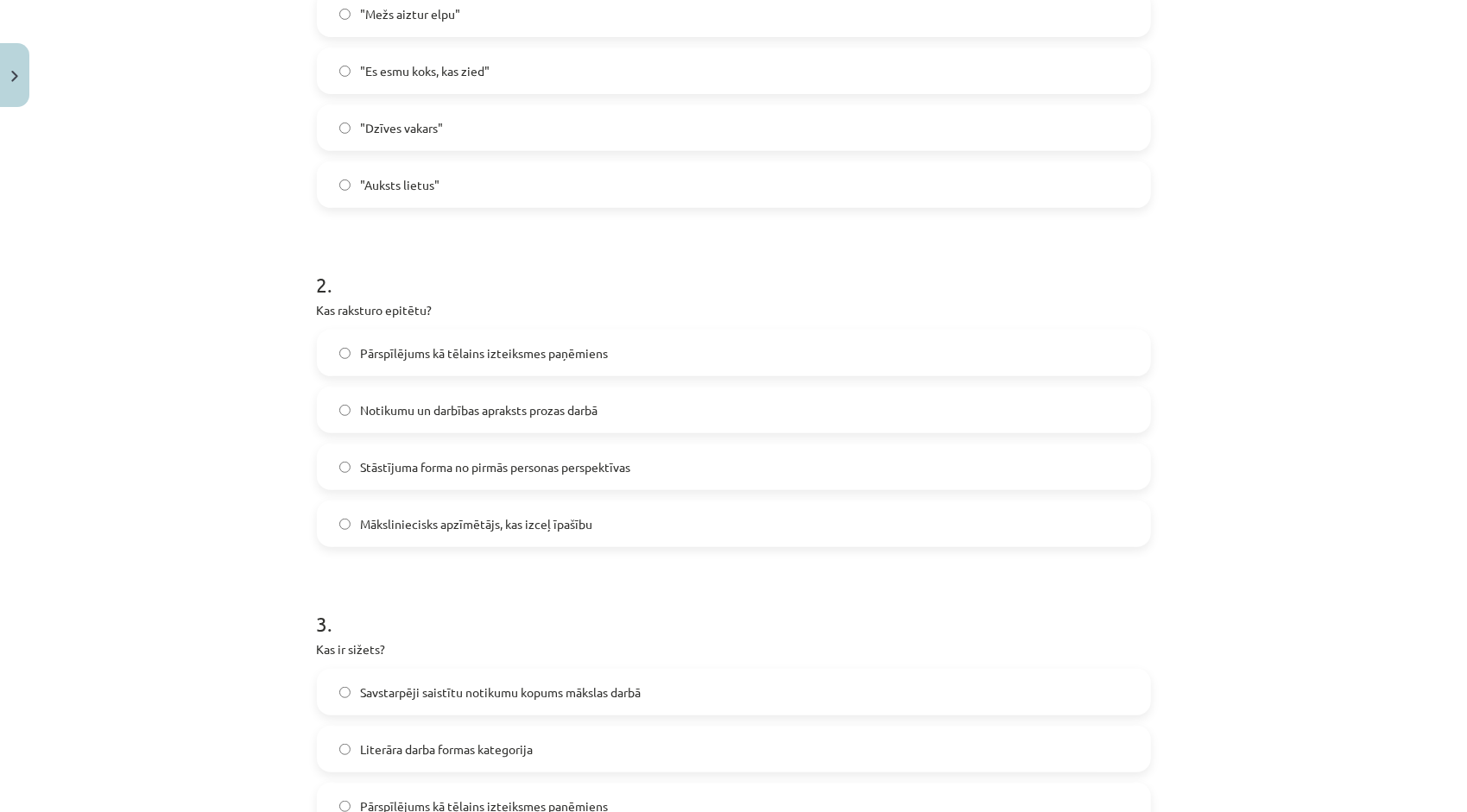
scroll to position [442, 0]
click at [362, 524] on span "Māksliniecisks apzīmētājs, kas izceļ īpašību" at bounding box center [476, 523] width 232 height 18
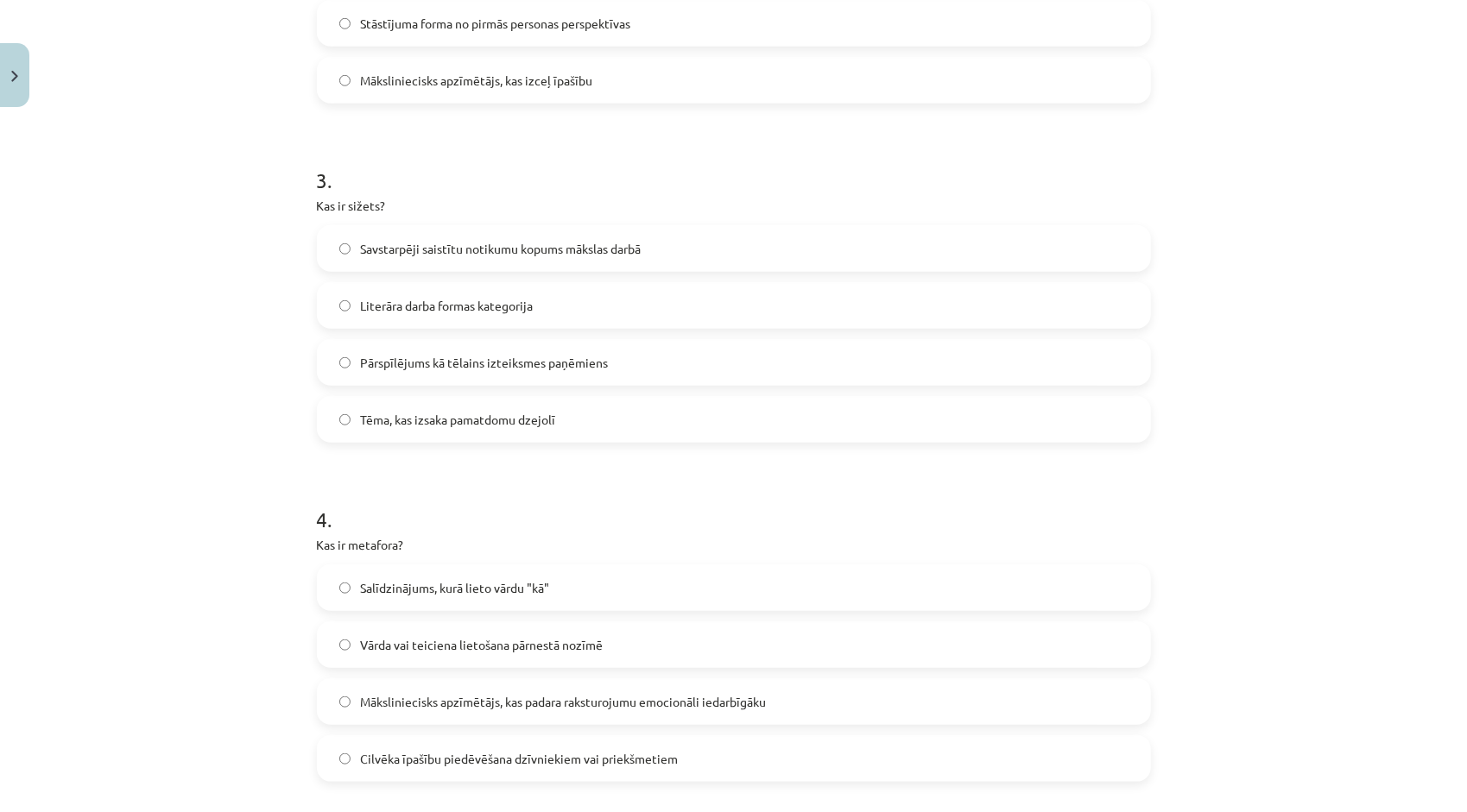
scroll to position [960, 0]
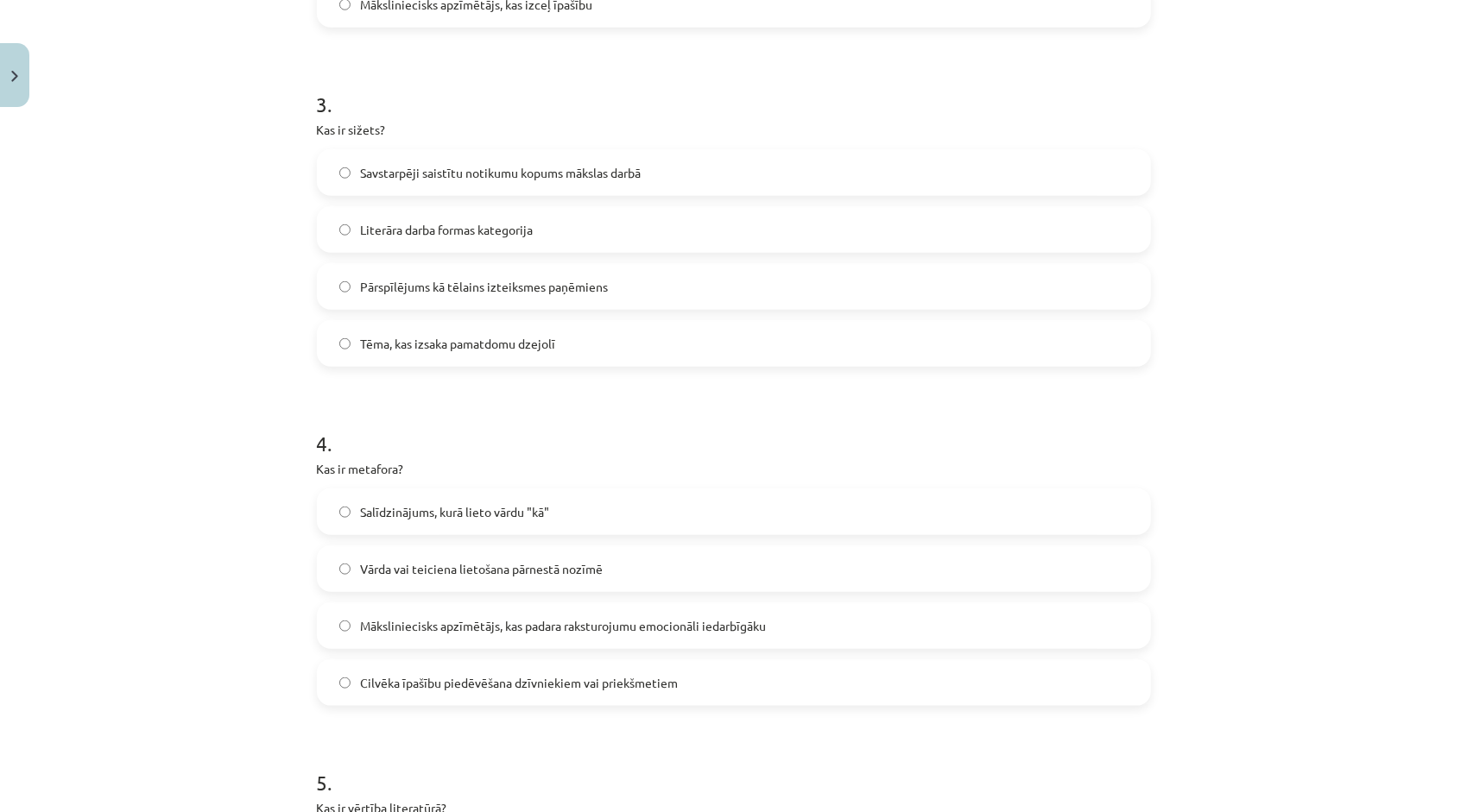
click at [370, 568] on span "Vārda vai teiciena lietošana pārnestā nozīmē" at bounding box center [482, 569] width 243 height 18
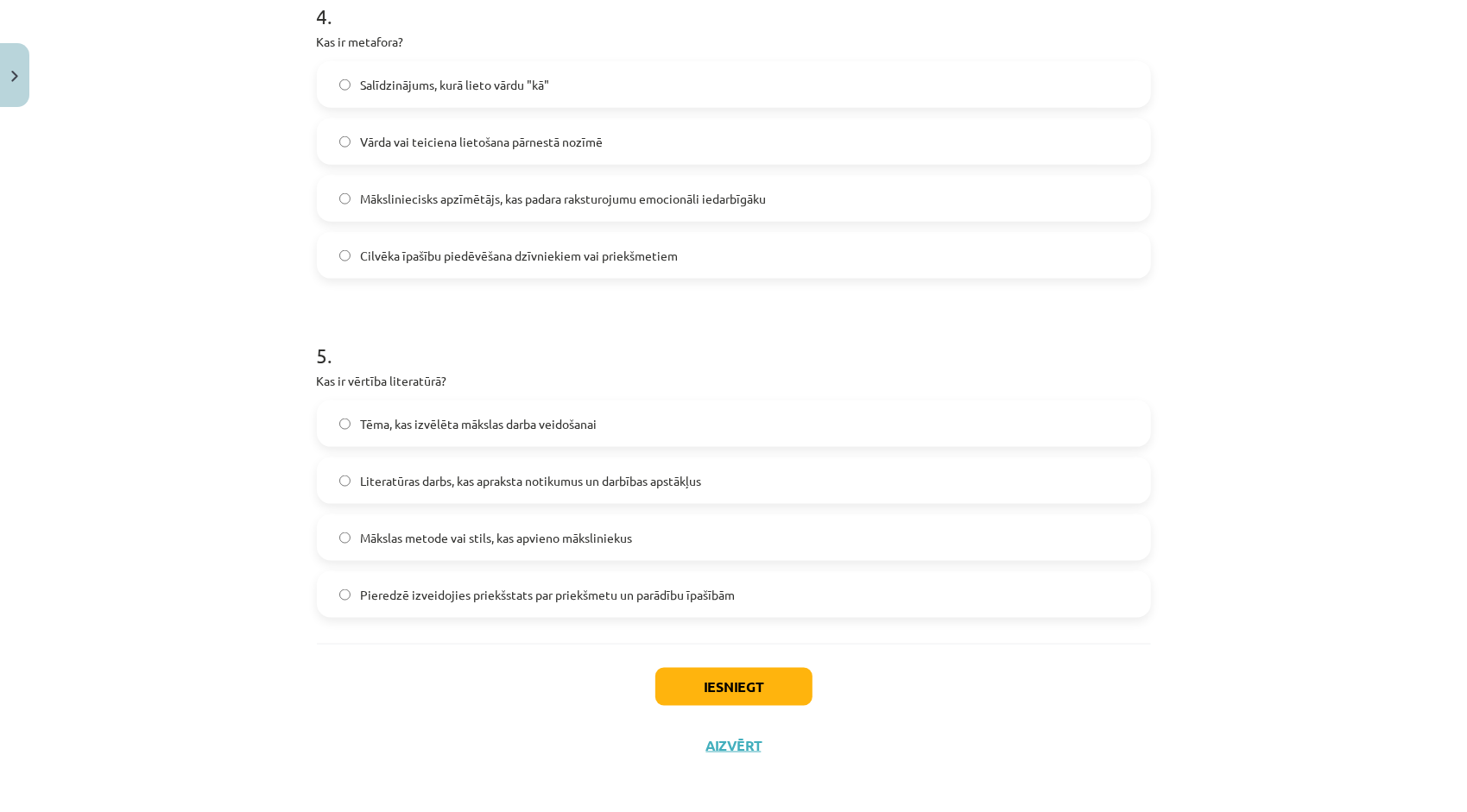
scroll to position [1392, 0]
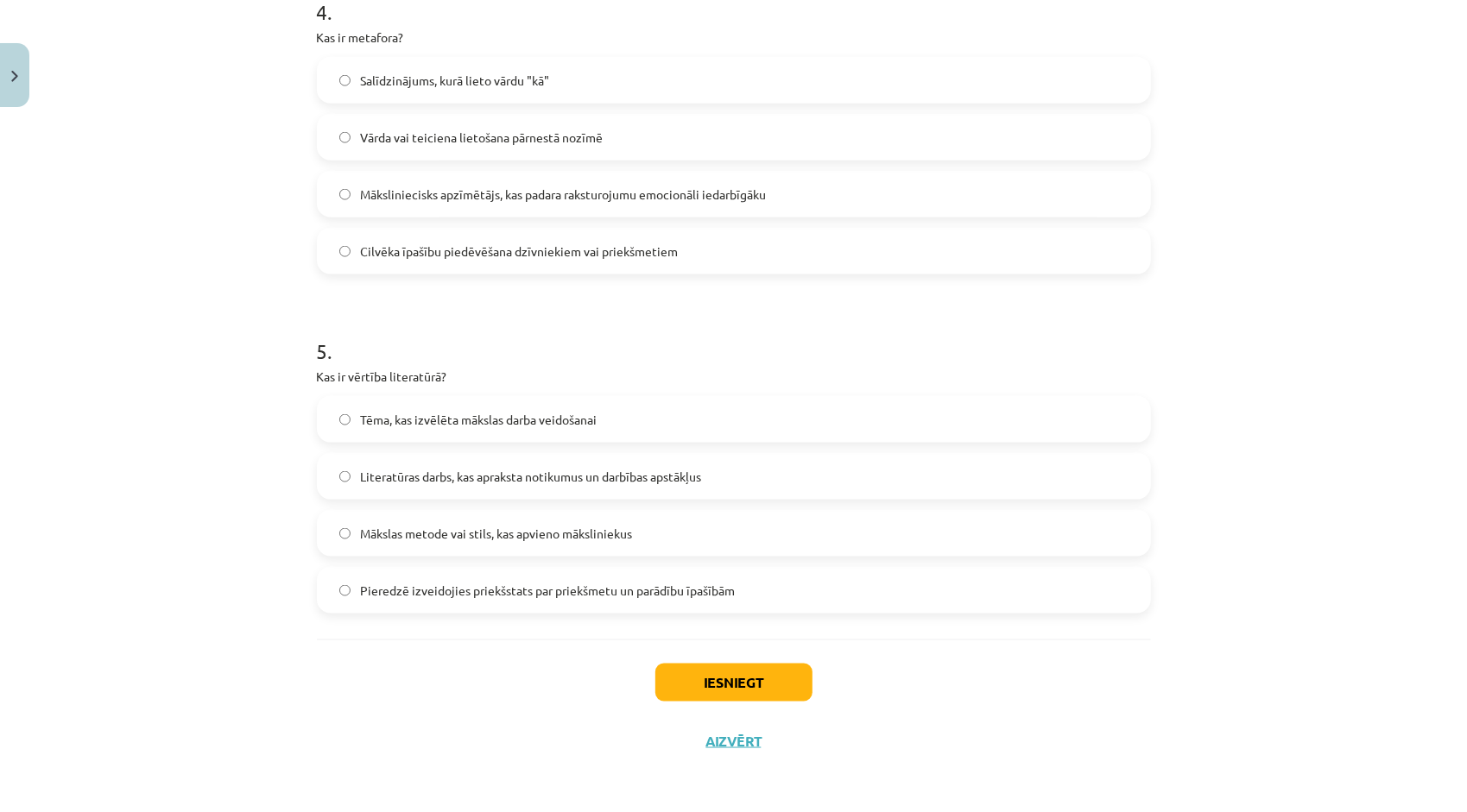
click at [601, 590] on span "Pieredzē izveidojies priekšstats par priekšmetu un parādību īpašībām" at bounding box center [548, 590] width 375 height 18
click at [714, 696] on button "Iesniegt" at bounding box center [734, 683] width 158 height 38
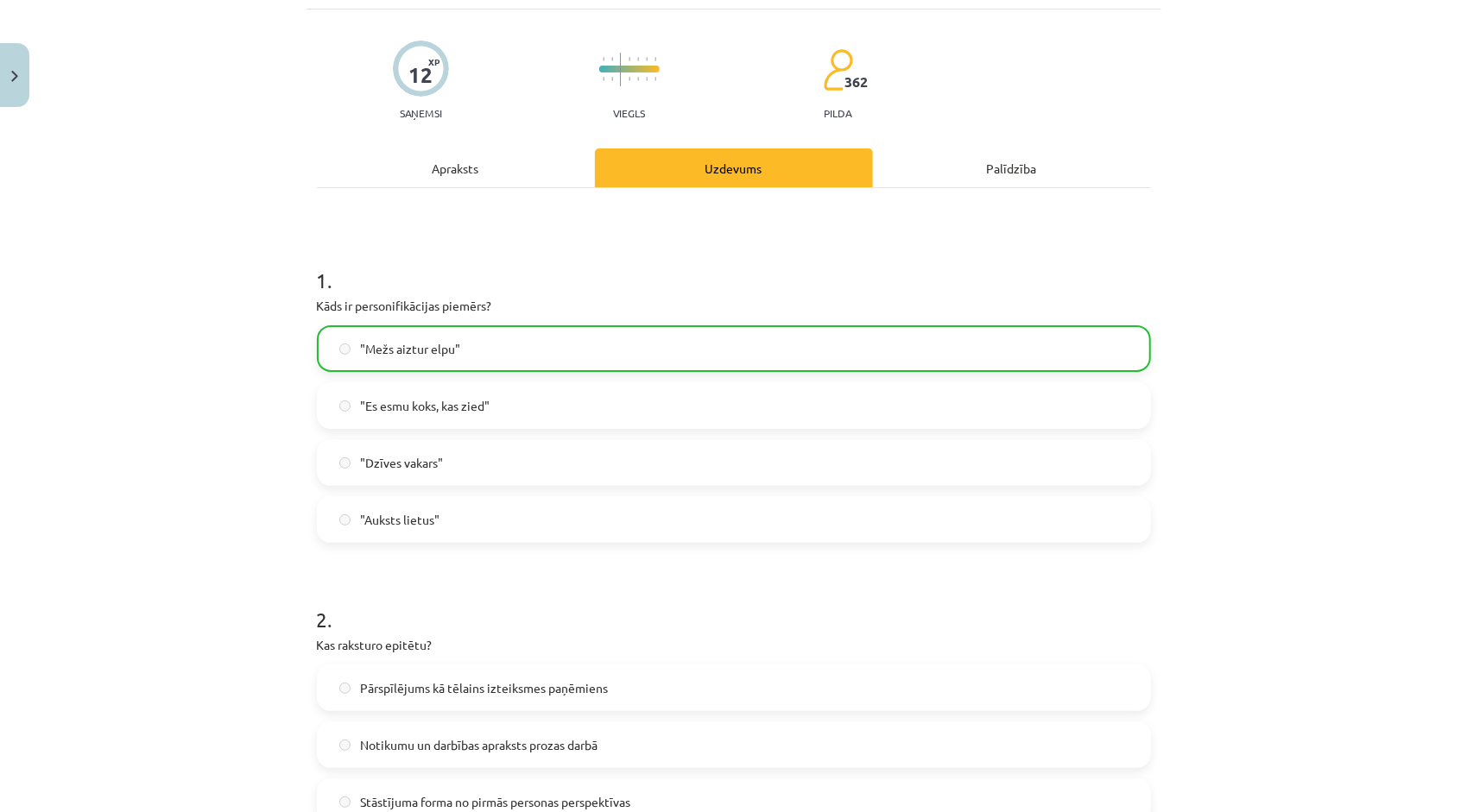
scroll to position [0, 0]
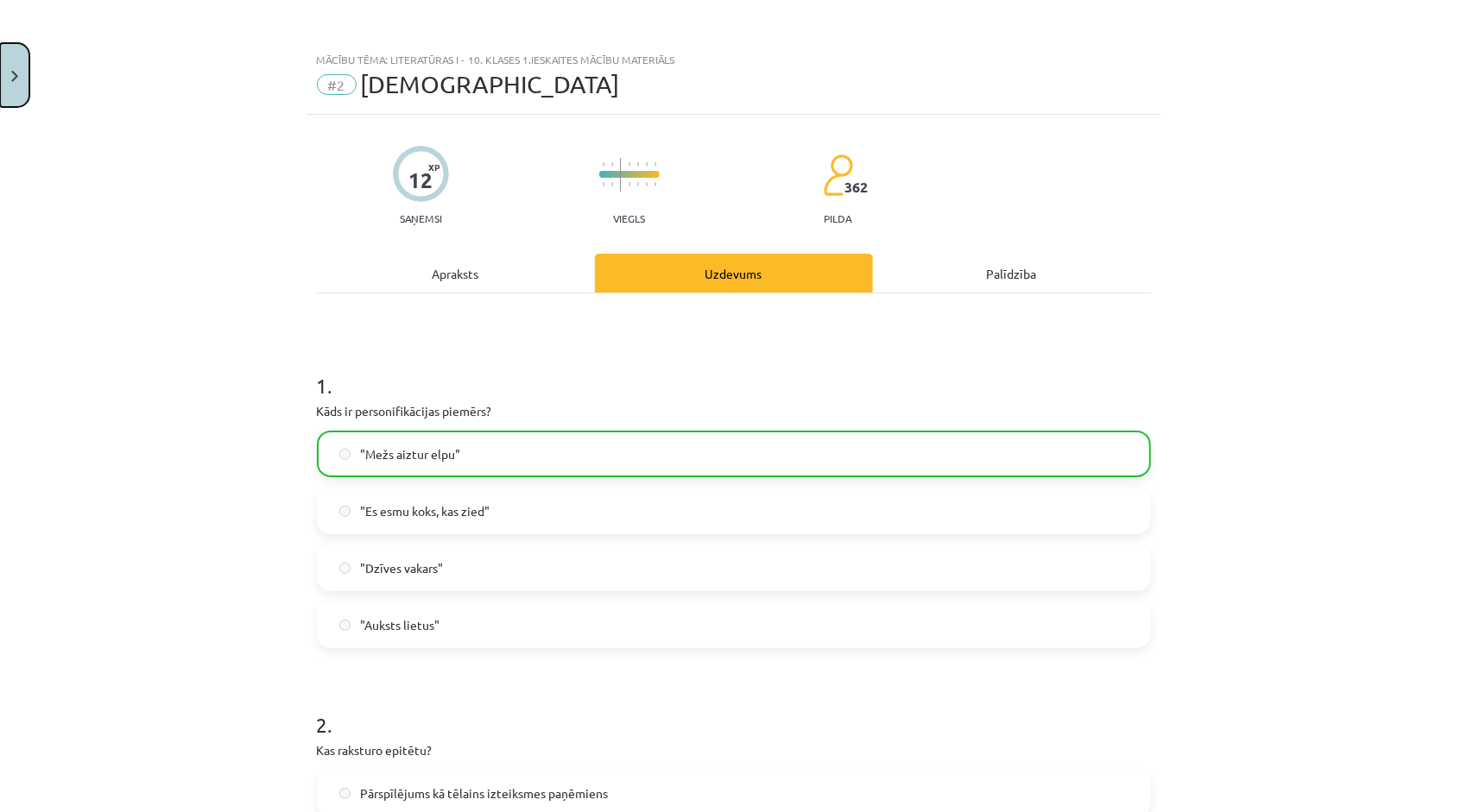
click at [0, 68] on html "0 Dāvanas 8292 mP 404 xp Emilija Konakova Sākums Aktuāli Kā mācīties eSKOLĀ Kon…" at bounding box center [734, 147] width 1467 height 812
click at [8, 75] on button "Close" at bounding box center [14, 75] width 29 height 64
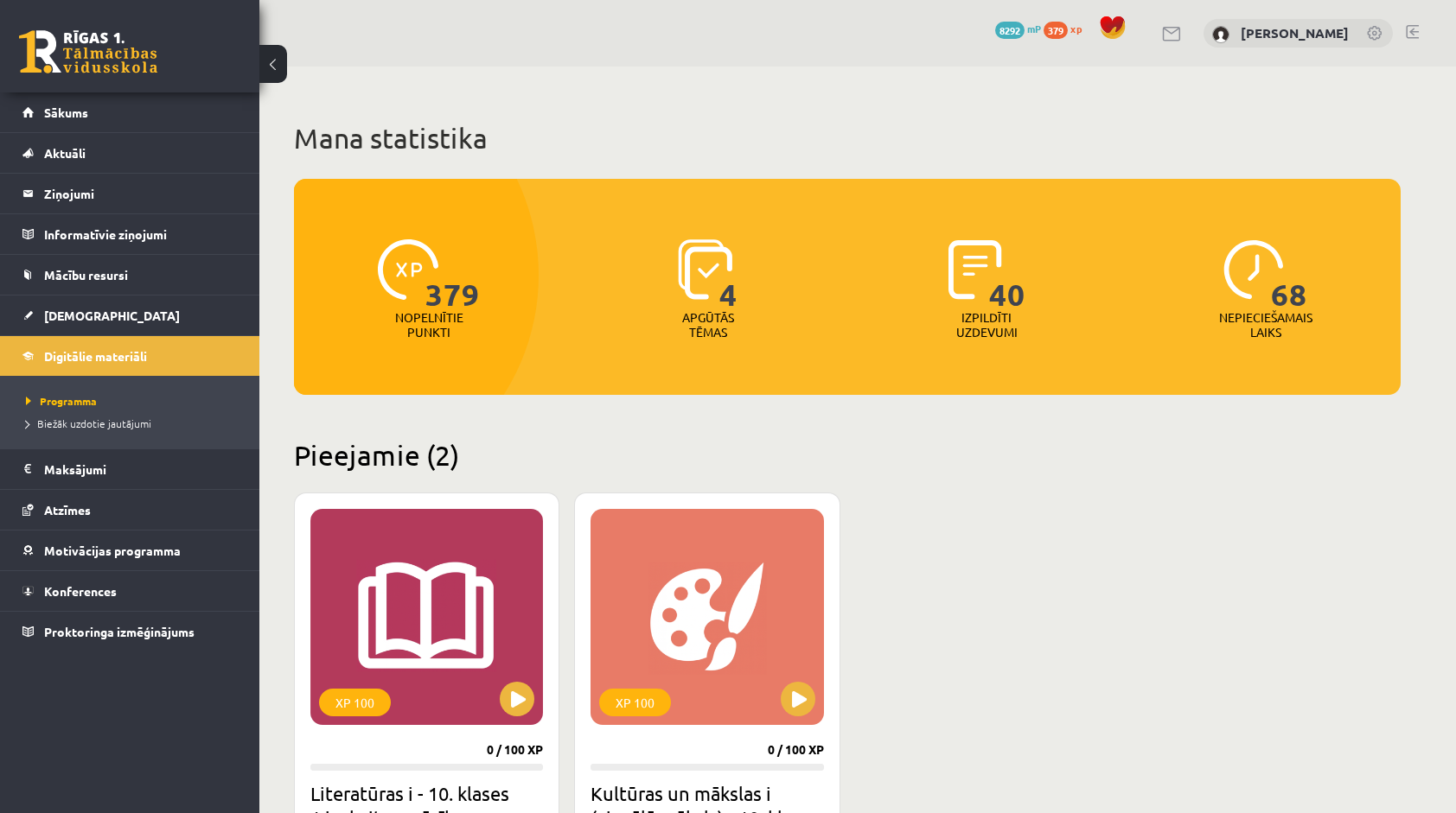
scroll to position [519, 0]
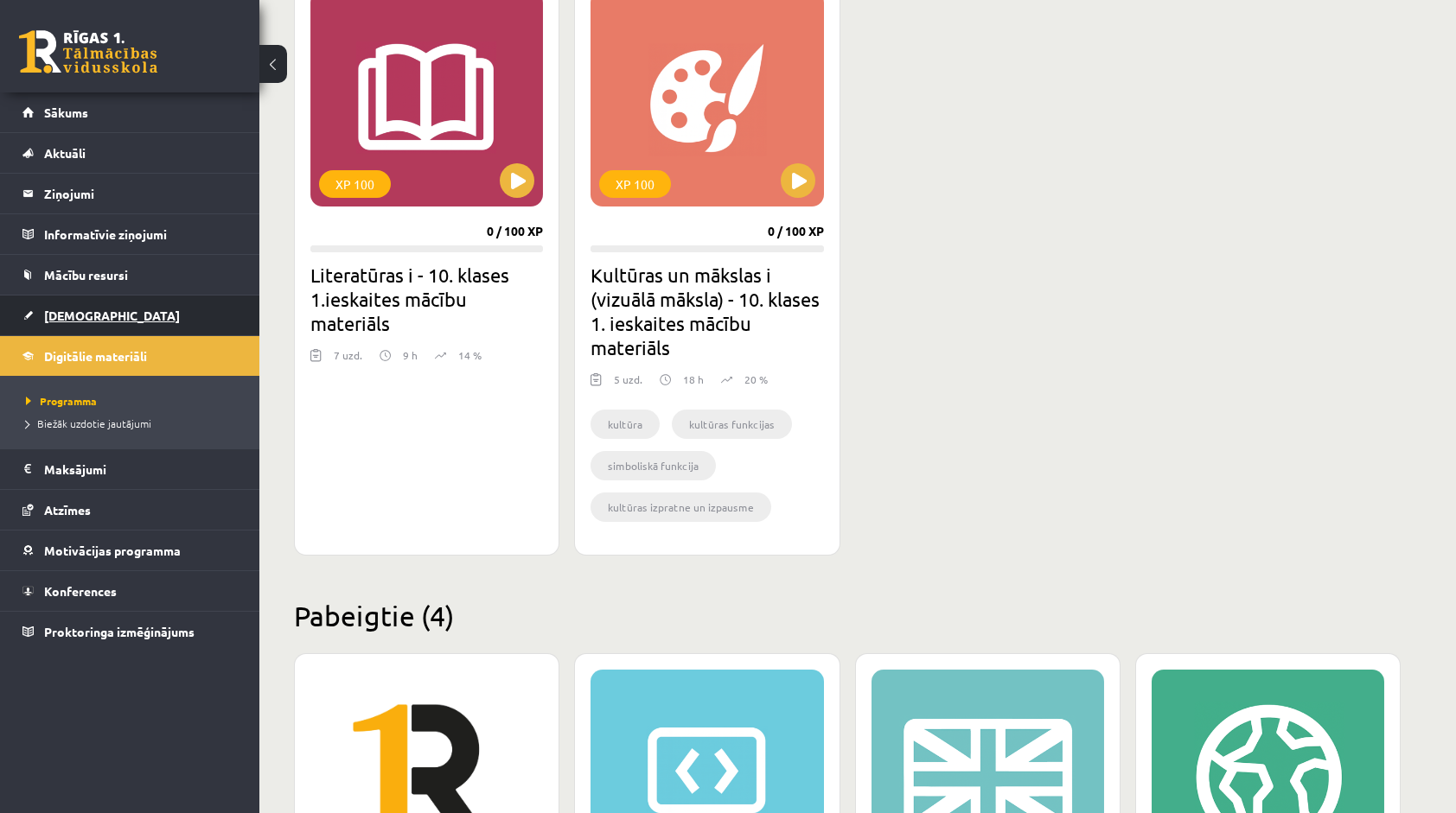
click at [97, 310] on link "[DEMOGRAPHIC_DATA]" at bounding box center [130, 315] width 216 height 40
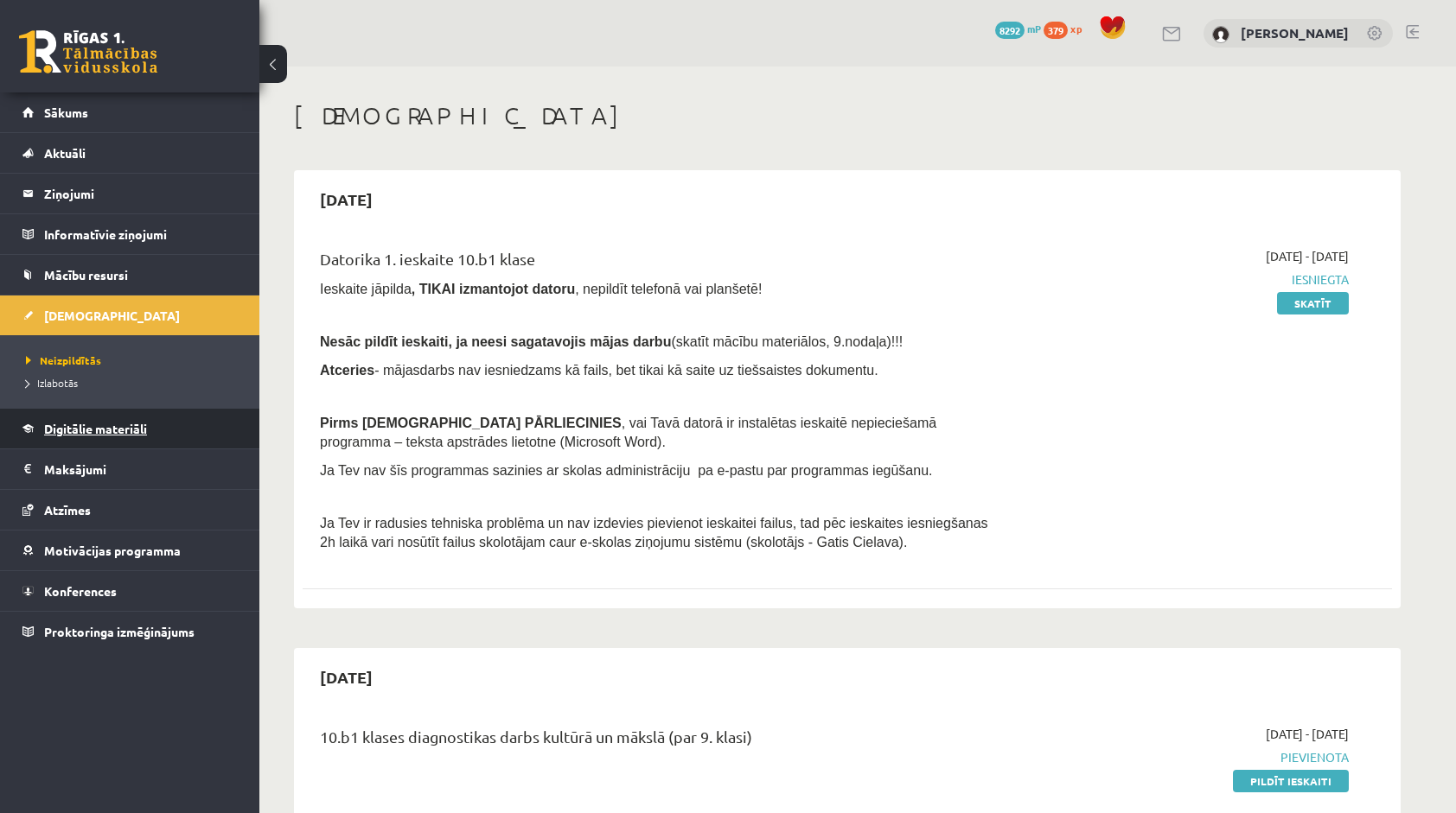
click at [78, 434] on link "Digitālie materiāli" at bounding box center [130, 428] width 216 height 40
